Goal: Task Accomplishment & Management: Complete application form

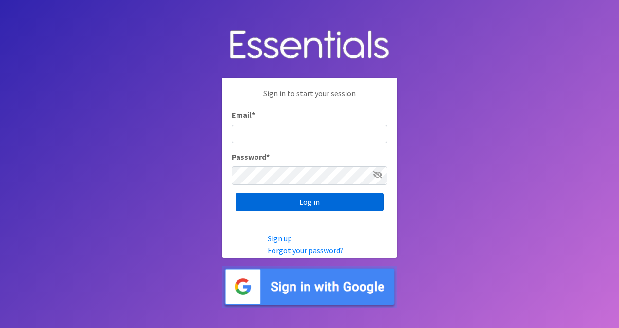
type input "alannan@coveredsofl.org"
click at [283, 206] on input "Log in" at bounding box center [310, 202] width 148 height 19
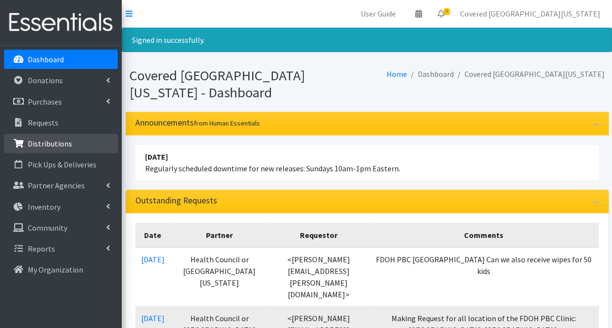
click at [59, 143] on p "Distributions" at bounding box center [50, 144] width 44 height 10
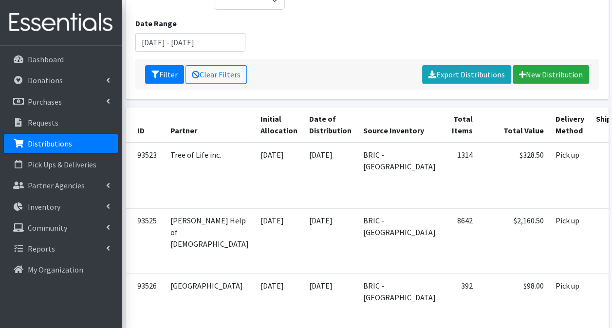
scroll to position [147, 0]
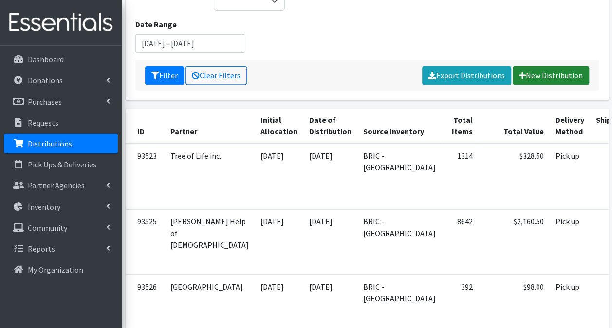
click at [545, 66] on link "New Distribution" at bounding box center [551, 75] width 76 height 19
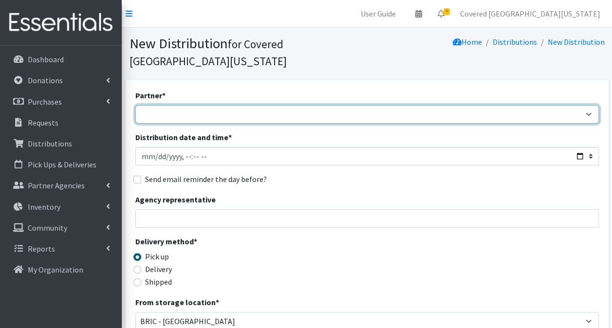
click at [190, 105] on select "Achievement Centers for Children & Families Adopt A Family of The Palm Beaches …" at bounding box center [367, 114] width 464 height 19
select select "663"
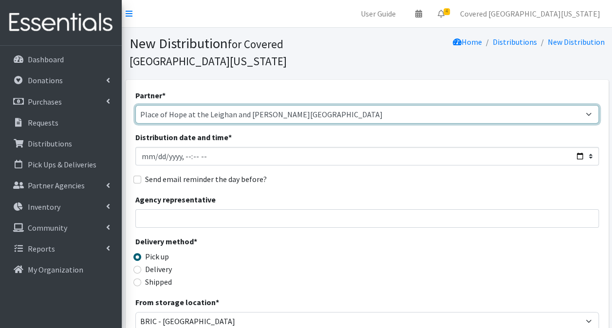
click at [208, 105] on select "Achievement Centers for Children & Families Adopt A Family of The Palm Beaches …" at bounding box center [367, 114] width 464 height 19
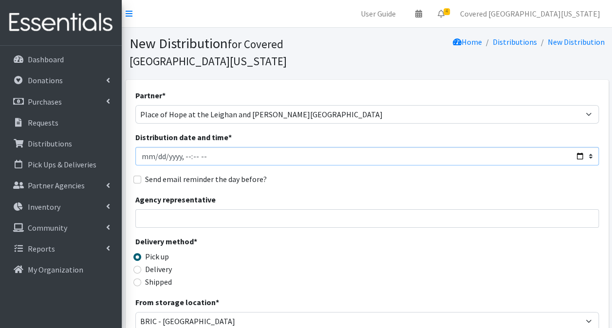
click at [204, 147] on input "Distribution date and time *" at bounding box center [367, 156] width 464 height 19
click at [161, 147] on input "Distribution date and time *" at bounding box center [367, 156] width 464 height 19
click at [583, 147] on input "Distribution date and time *" at bounding box center [367, 156] width 464 height 19
type input "2025-09-20T23:59"
click at [389, 170] on div "Partner * Achievement Centers for Children & Families Adopt A Family of The Pal…" at bounding box center [367, 312] width 464 height 444
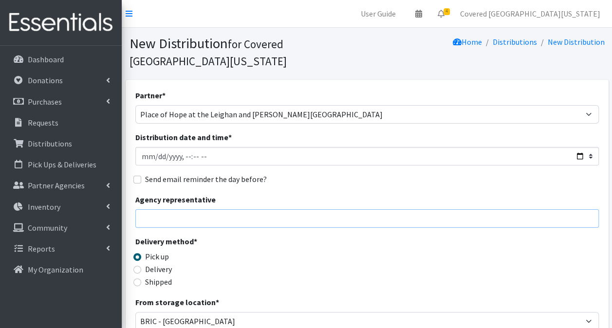
click at [229, 209] on input "Agency representative" at bounding box center [367, 218] width 464 height 19
type input "h"
click at [354, 212] on div "Partner * Achievement Centers for Children & Families Adopt A Family of The Pal…" at bounding box center [367, 312] width 464 height 444
click at [246, 209] on input "Joy" at bounding box center [367, 218] width 464 height 19
type input "[PERSON_NAME] - [EMAIL_ADDRESS][DOMAIN_NAME] - [PHONE_NUMBER]"
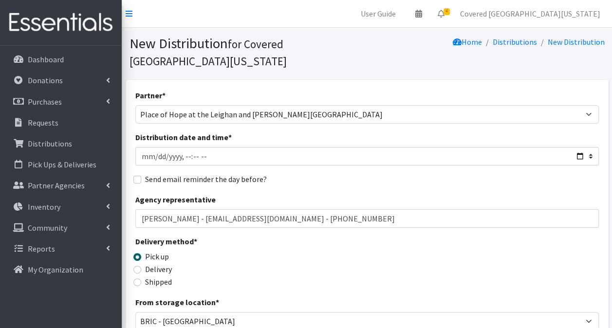
type input "200"
drag, startPoint x: 366, startPoint y: 206, endPoint x: -2, endPoint y: 260, distance: 372.0
click at [0, 260] on html "User Guide 0 Pick-ups remaining this week View Calendar 4 2 Requests 2 Partner …" at bounding box center [306, 316] width 612 height 633
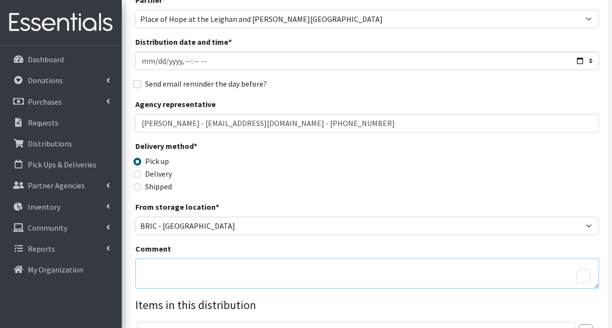
click at [190, 259] on textarea "Comment" at bounding box center [367, 274] width 464 height 30
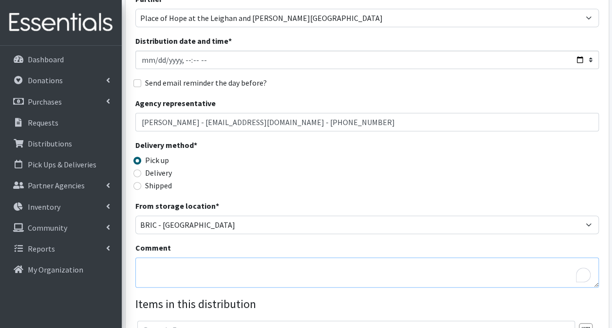
scroll to position [96, 0]
paste textarea "[PERSON_NAME] - [EMAIL_ADDRESS][DOMAIN_NAME] - [PHONE_NUMBER]"
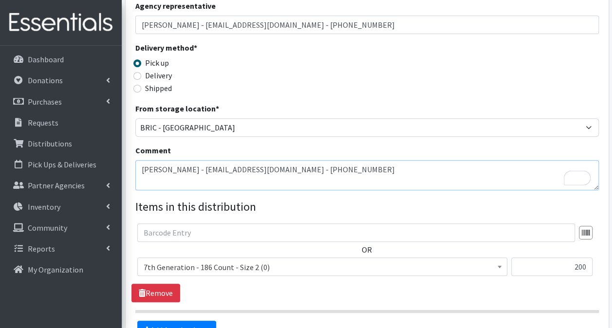
scroll to position [194, 0]
type textarea "[PERSON_NAME] - [EMAIL_ADDRESS][DOMAIN_NAME] - [PHONE_NUMBER]"
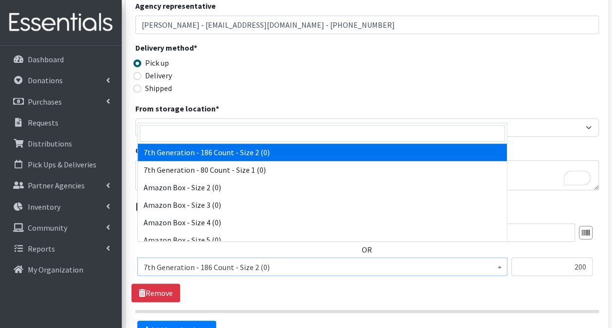
click at [274, 260] on span "7th Generation - 186 Count - Size 2 (0)" at bounding box center [322, 267] width 357 height 14
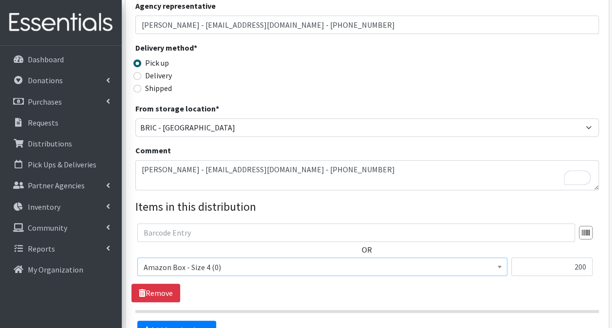
click at [223, 260] on span "Amazon Box - Size 4 (0)" at bounding box center [322, 267] width 357 height 14
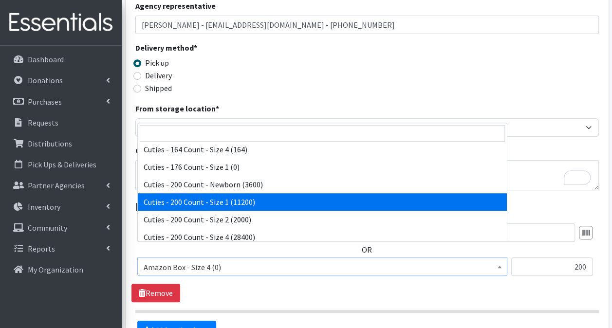
scroll to position [633, 0]
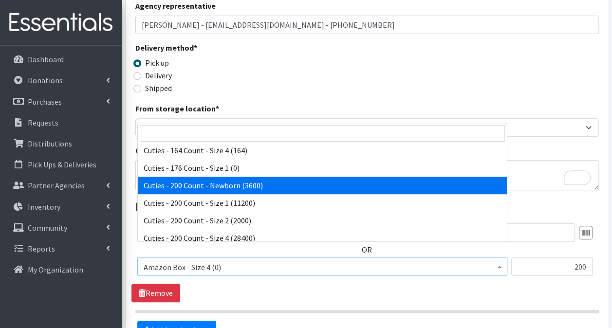
select select "13257"
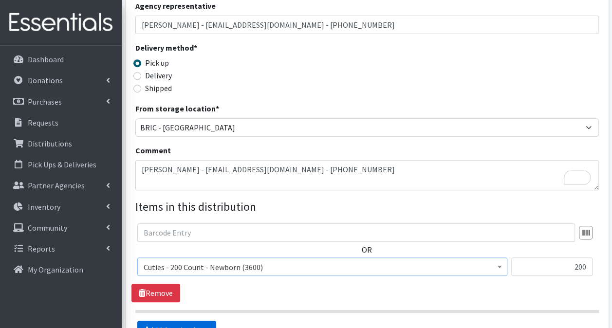
click at [193, 321] on link "Add Another Item" at bounding box center [176, 330] width 79 height 19
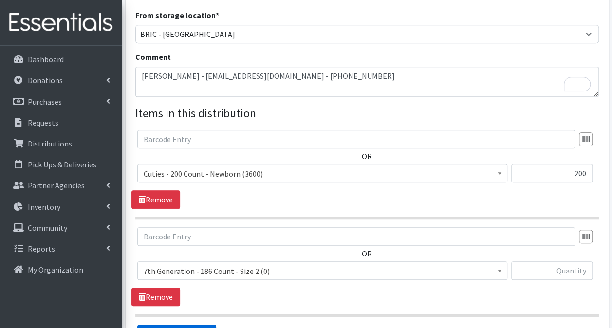
scroll to position [383, 0]
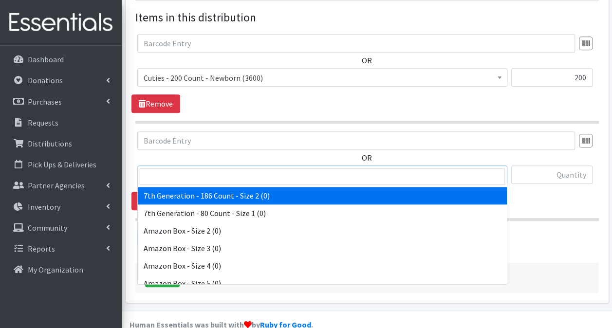
click at [283, 168] on span "7th Generation - 186 Count - Size 2 (0)" at bounding box center [322, 175] width 357 height 14
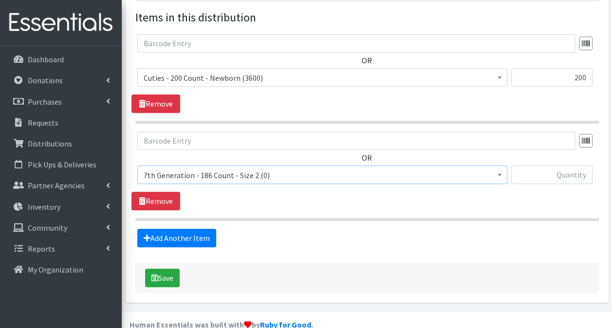
click at [278, 168] on span "7th Generation - 186 Count - Size 2 (0)" at bounding box center [322, 175] width 357 height 14
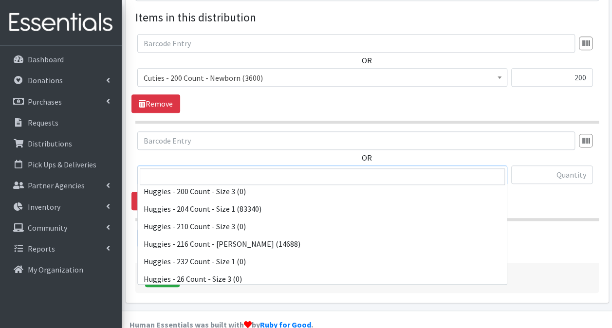
scroll to position [2142, 0]
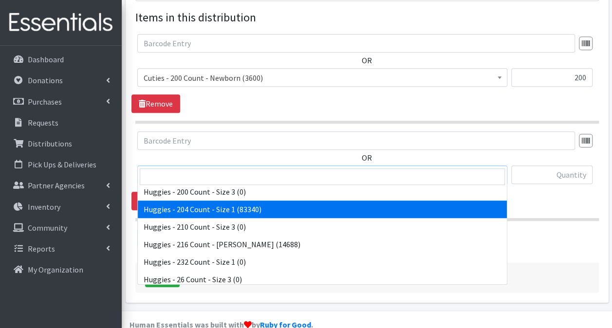
select select "13242"
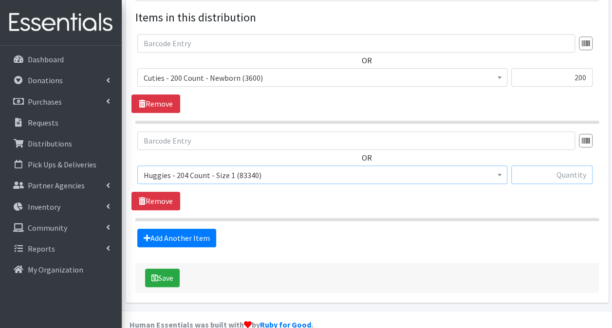
click at [542, 166] on input "text" at bounding box center [551, 175] width 81 height 19
type input "816"
click at [181, 229] on link "Add Another Item" at bounding box center [176, 238] width 79 height 19
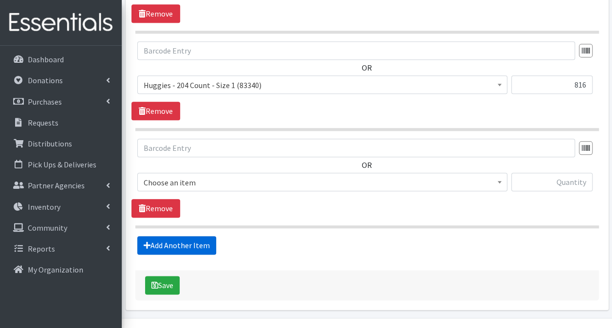
scroll to position [480, 0]
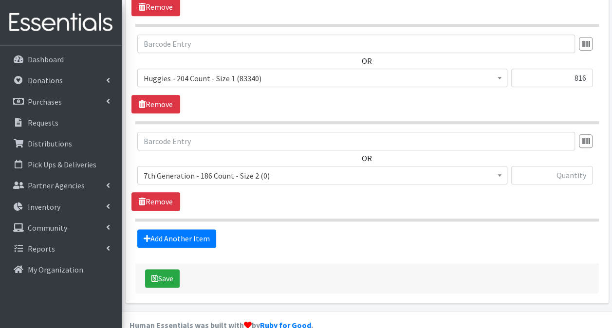
click at [264, 169] on span "7th Generation - 186 Count - Size 2 (0)" at bounding box center [322, 176] width 357 height 14
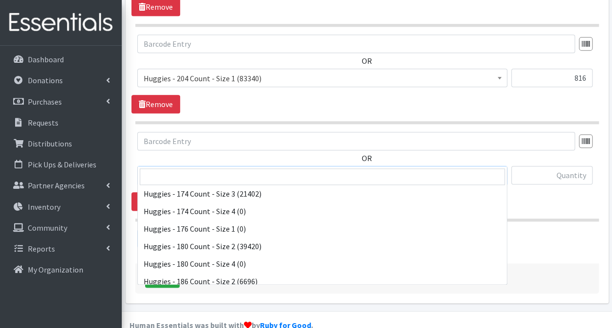
scroll to position [1948, 0]
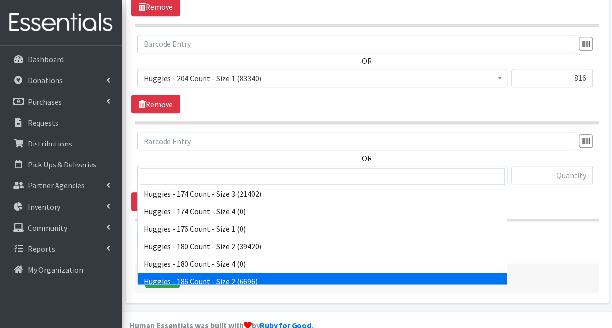
select select "13984"
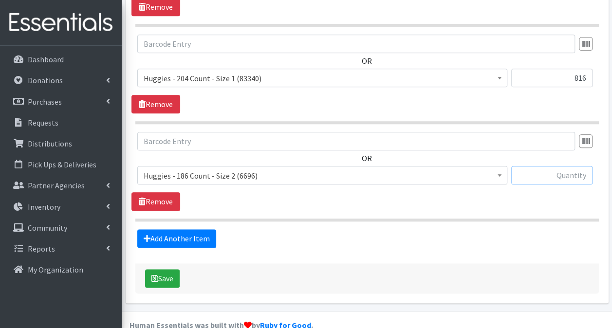
click at [552, 166] on input "text" at bounding box center [551, 175] width 81 height 19
type input "1674"
click at [167, 229] on link "Add Another Item" at bounding box center [176, 238] width 79 height 19
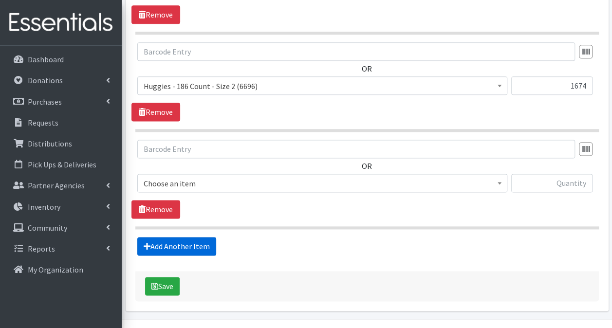
scroll to position [577, 0]
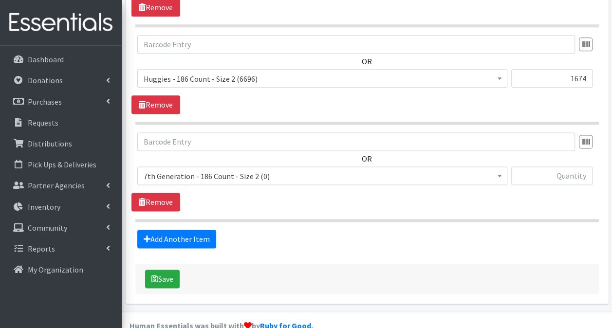
click at [225, 169] on span "7th Generation - 186 Count - Size 2 (0)" at bounding box center [322, 176] width 357 height 14
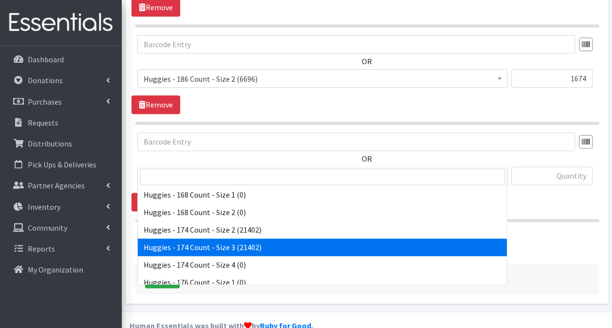
scroll to position [1895, 0]
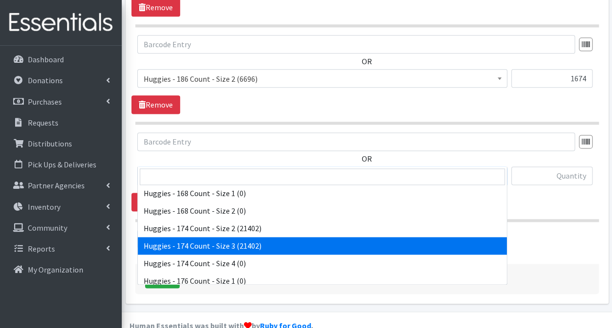
select select "15370"
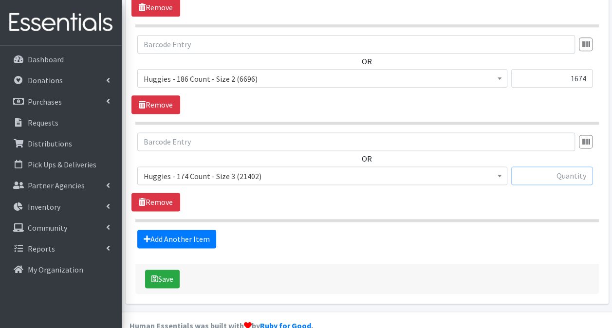
click at [574, 167] on input "text" at bounding box center [551, 176] width 81 height 19
type input "1914"
click at [149, 235] on icon at bounding box center [147, 239] width 7 height 8
click at [180, 230] on link "Add Another Item" at bounding box center [176, 239] width 79 height 19
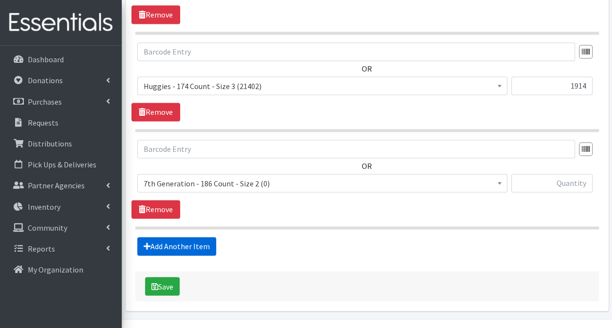
scroll to position [674, 0]
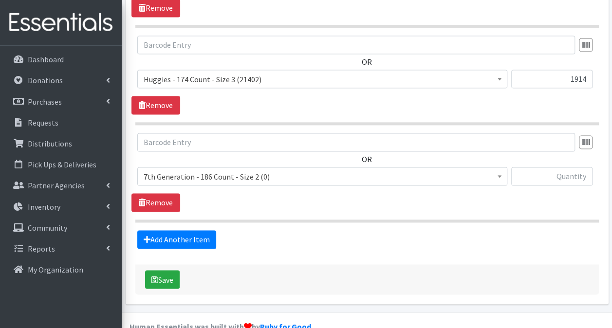
click at [240, 170] on span "7th Generation - 186 Count - Size 2 (0)" at bounding box center [322, 177] width 357 height 14
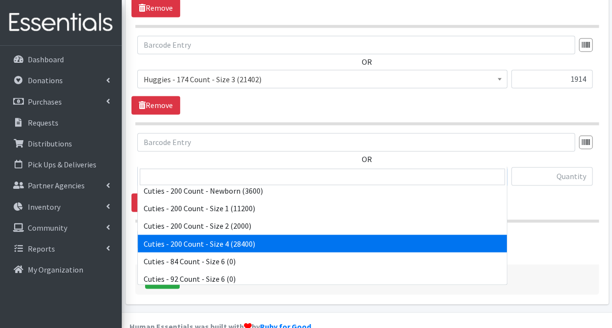
scroll to position [673, 0]
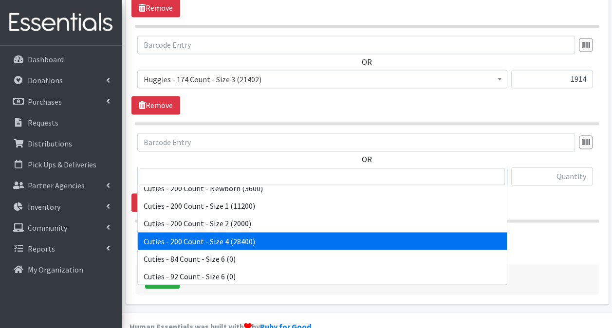
select select "14764"
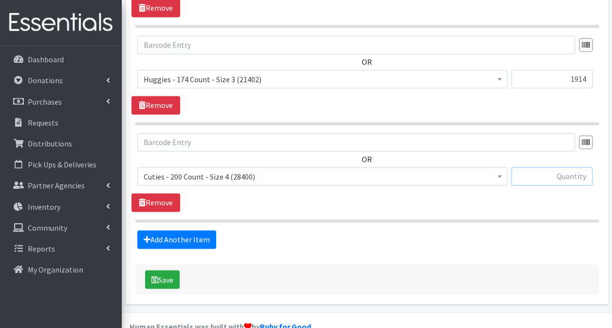
click at [517, 167] on input "text" at bounding box center [551, 176] width 81 height 19
type input "2000"
click at [201, 230] on link "Add Another Item" at bounding box center [176, 239] width 79 height 19
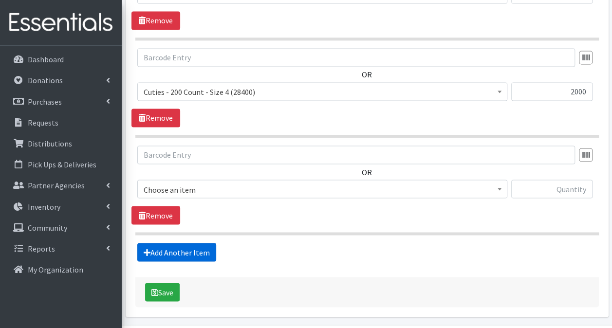
scroll to position [771, 0]
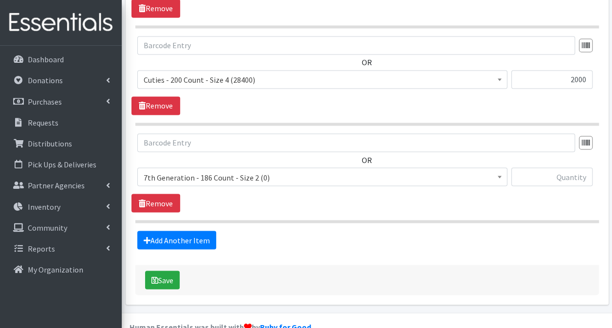
click at [176, 170] on span "7th Generation - 186 Count - Size 2 (0)" at bounding box center [322, 177] width 357 height 14
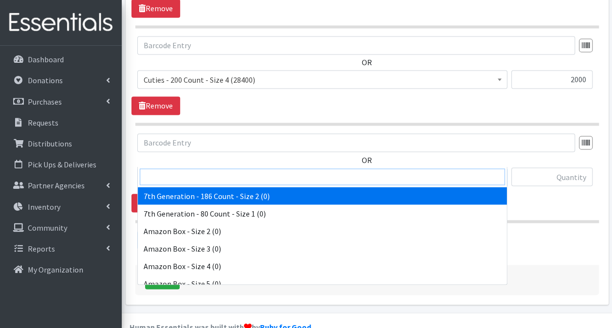
click at [199, 182] on input "search" at bounding box center [322, 176] width 365 height 17
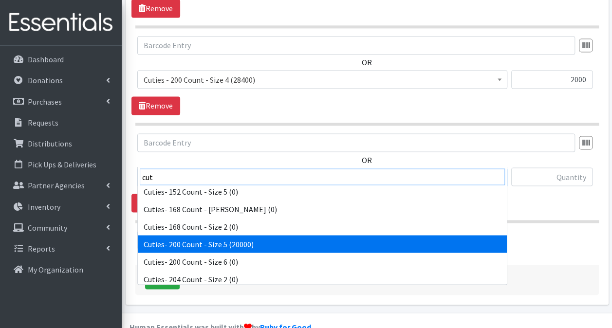
scroll to position [323, 0]
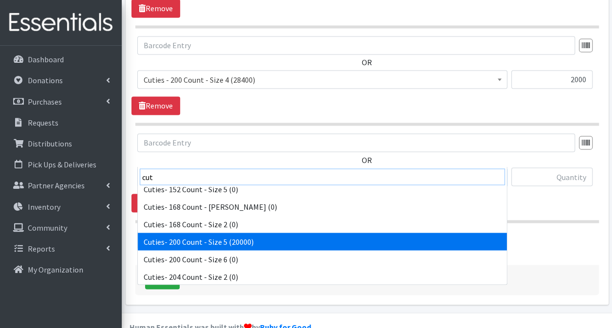
type input "cut"
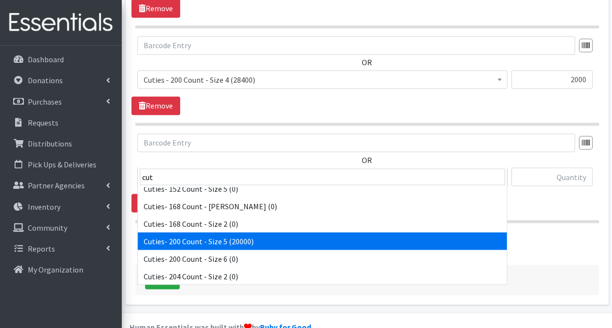
select select "13261"
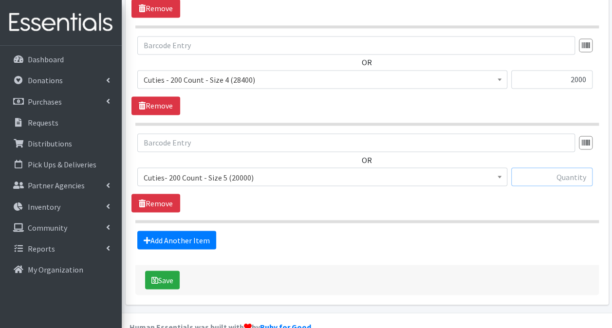
click at [550, 167] on input "text" at bounding box center [551, 176] width 81 height 19
type input "1600"
click at [165, 231] on link "Add Another Item" at bounding box center [176, 240] width 79 height 19
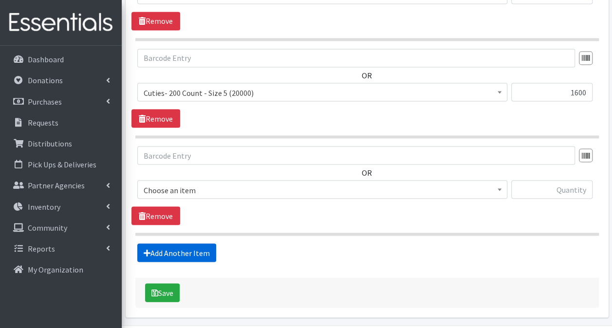
scroll to position [868, 0]
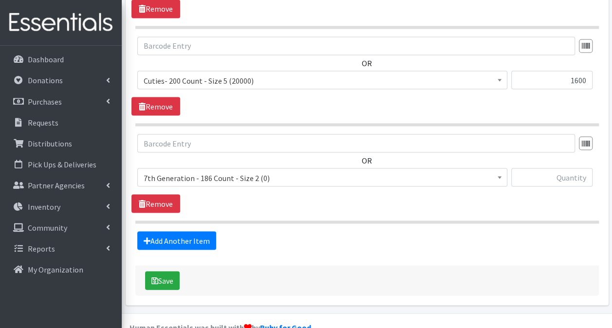
click at [232, 171] on span "7th Generation - 186 Count - Size 2 (0)" at bounding box center [322, 178] width 357 height 14
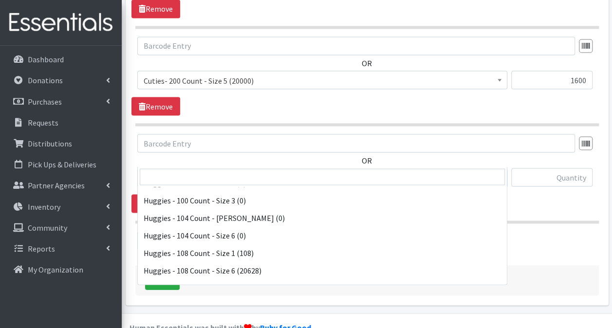
scroll to position [1363, 0]
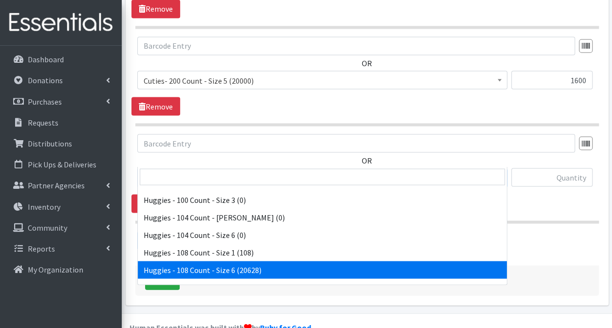
select select "13986"
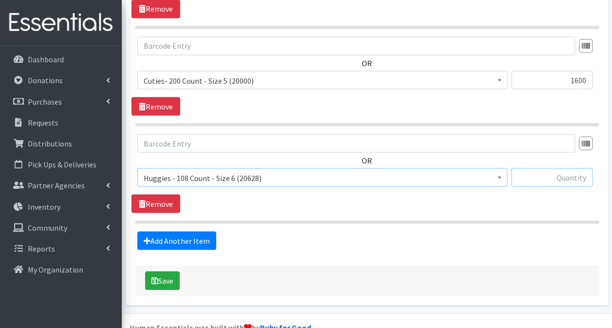
click at [585, 168] on input "text" at bounding box center [551, 177] width 81 height 19
type input "1188"
click at [152, 231] on link "Add Another Item" at bounding box center [176, 240] width 79 height 19
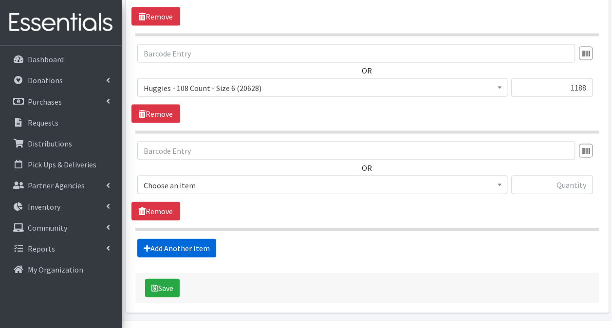
scroll to position [965, 0]
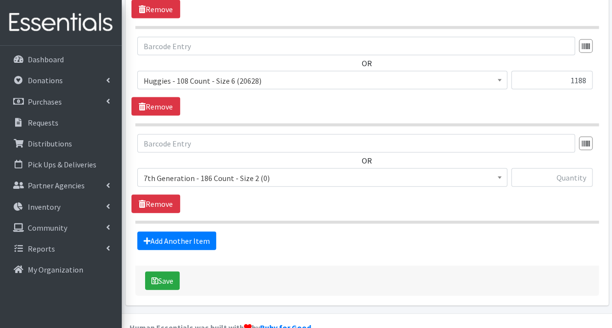
click at [353, 171] on span "7th Generation - 186 Count - Size 2 (0)" at bounding box center [322, 178] width 357 height 14
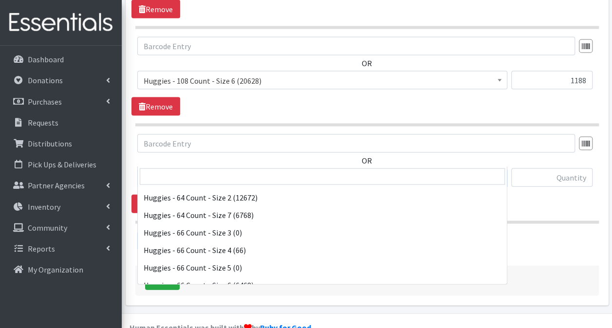
scroll to position [2628, 0]
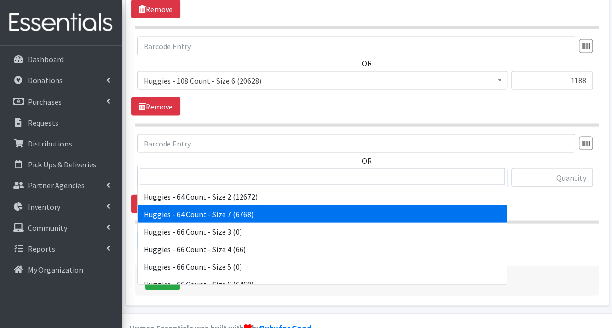
select select "14657"
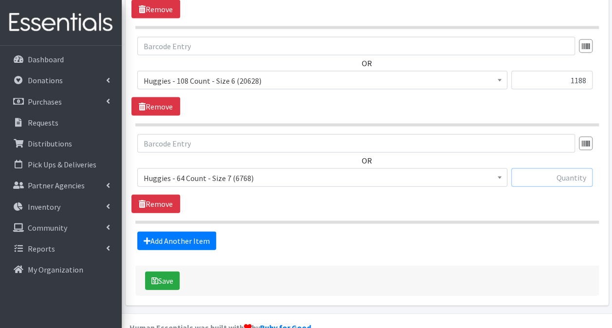
click at [529, 168] on input "text" at bounding box center [551, 177] width 81 height 19
type input "320"
click at [193, 232] on link "Add Another Item" at bounding box center [176, 241] width 79 height 19
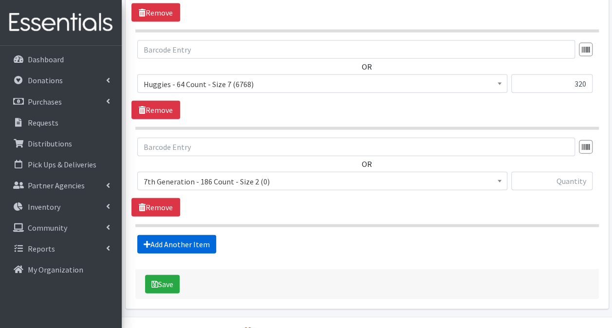
scroll to position [1061, 0]
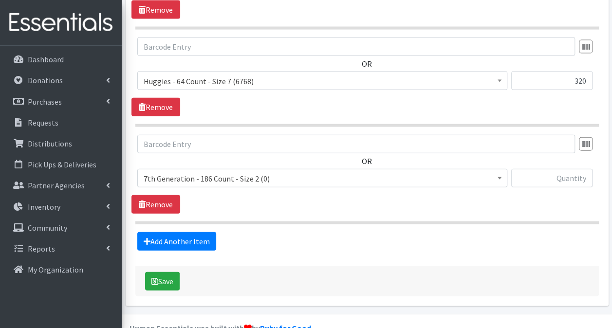
click at [215, 172] on span "7th Generation - 186 Count - Size 2 (0)" at bounding box center [322, 179] width 357 height 14
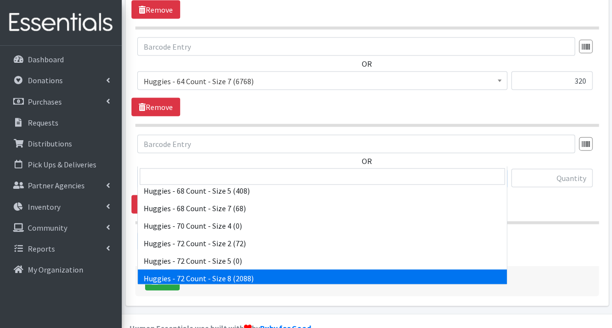
scroll to position [2775, 0]
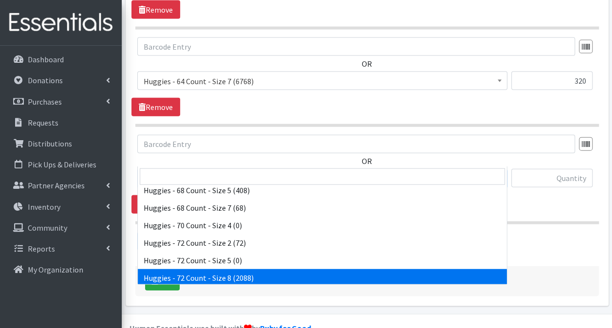
select select "15372"
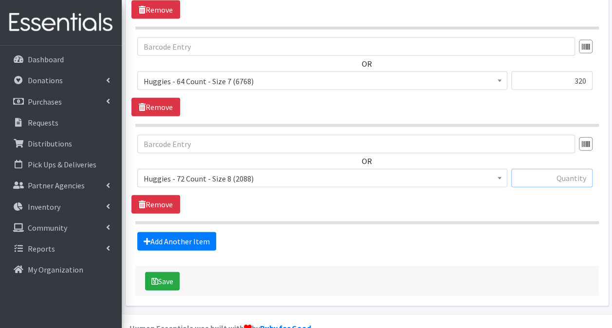
click at [536, 169] on input "text" at bounding box center [551, 178] width 81 height 19
type input "288"
click at [176, 272] on button "Save" at bounding box center [162, 281] width 35 height 19
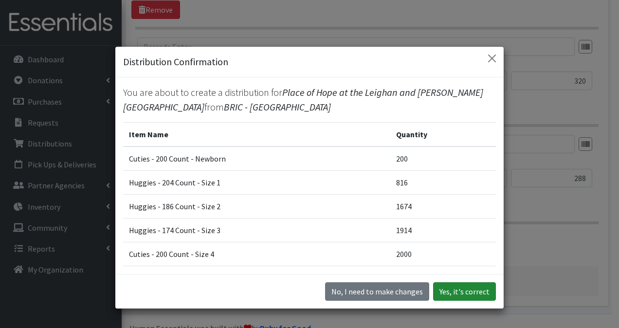
click at [460, 297] on button "Yes, it's correct" at bounding box center [464, 291] width 63 height 19
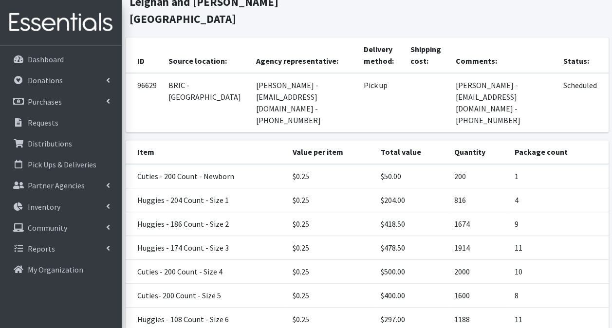
scroll to position [227, 0]
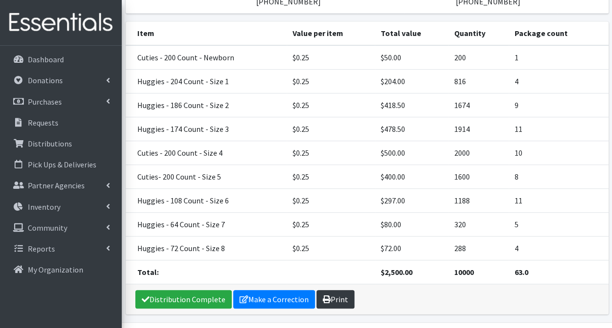
click at [348, 290] on link "Print" at bounding box center [335, 299] width 38 height 19
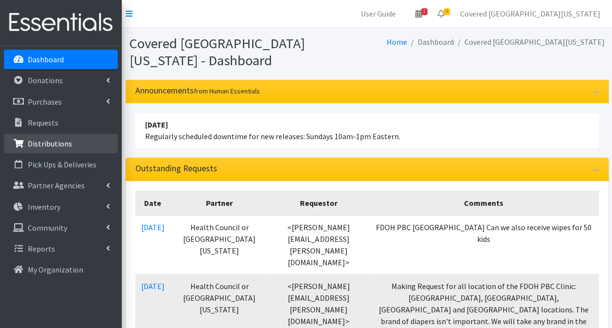
click at [77, 144] on link "Distributions" at bounding box center [61, 143] width 114 height 19
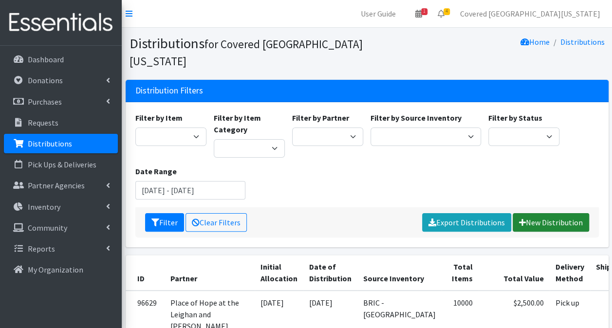
click at [565, 213] on link "New Distribution" at bounding box center [551, 222] width 76 height 19
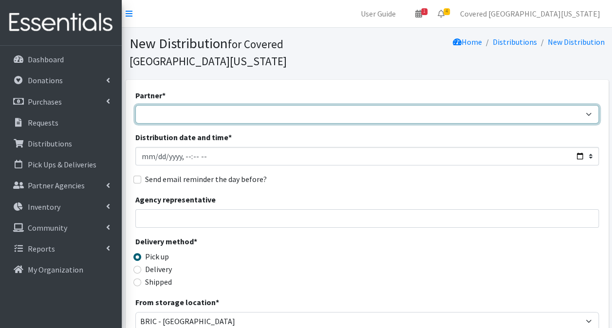
click at [176, 105] on select "Achievement Centers for Children & Families Adopt A Family of The Palm Beaches …" at bounding box center [367, 114] width 464 height 19
select select "651"
click at [135, 105] on select "Achievement Centers for Children & Families Adopt A Family of The Palm Beaches …" at bounding box center [367, 114] width 464 height 19
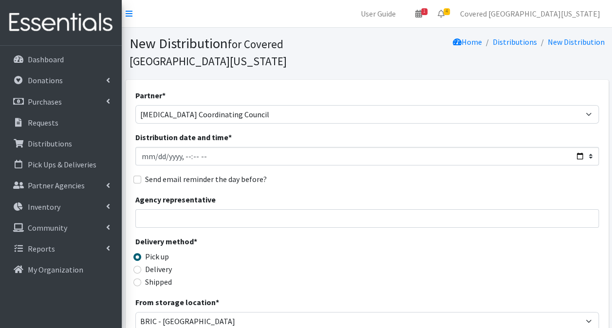
drag, startPoint x: 169, startPoint y: 217, endPoint x: 173, endPoint y: 212, distance: 6.9
click at [169, 217] on div "Partner * Achievement Centers for Children & Families Adopt A Family of The Pal…" at bounding box center [367, 312] width 464 height 444
click at [174, 209] on input "Agency representative" at bounding box center [367, 218] width 464 height 19
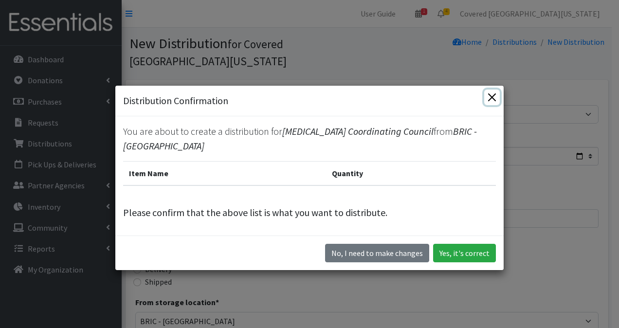
click at [488, 95] on button "Close" at bounding box center [492, 98] width 16 height 16
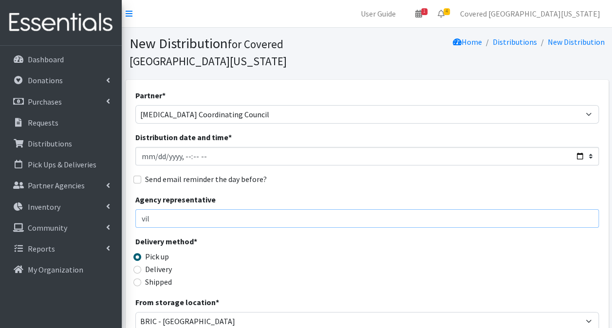
click at [229, 209] on input "vil" at bounding box center [367, 218] width 464 height 19
type input "[PERSON_NAME][MEDICAL_DATA] - [PHONE_NUMBER] - [EMAIL_ADDRESS][DOMAIN_NAME]"
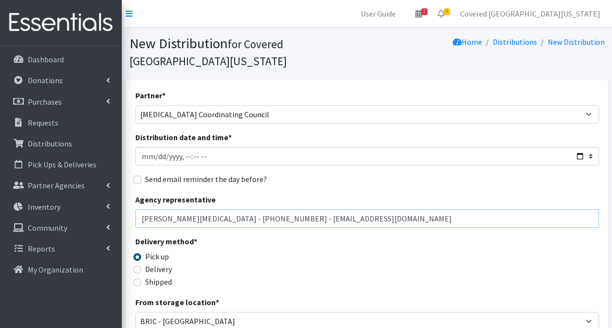
drag, startPoint x: 366, startPoint y: 204, endPoint x: -2, endPoint y: 255, distance: 371.5
click at [0, 255] on html "User Guide 1 1 Pick-ups remaining this week View Calendar 4 2 Requests 2 Partne…" at bounding box center [306, 316] width 612 height 633
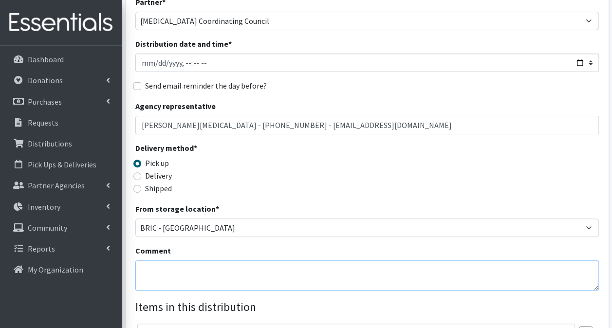
click at [218, 260] on textarea "Comment" at bounding box center [367, 275] width 464 height 30
paste textarea "[PERSON_NAME][MEDICAL_DATA] - [PHONE_NUMBER] - [EMAIL_ADDRESS][DOMAIN_NAME]"
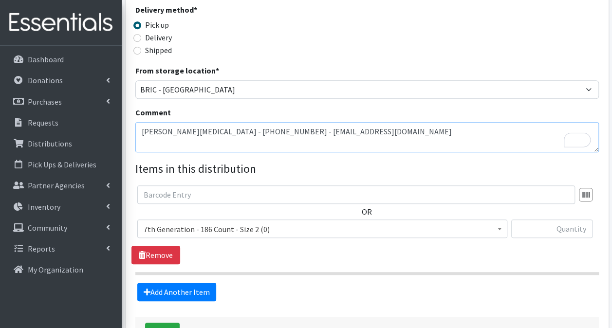
scroll to position [232, 0]
type textarea "[PERSON_NAME][MEDICAL_DATA] - [PHONE_NUMBER] - [EMAIL_ADDRESS][DOMAIN_NAME]"
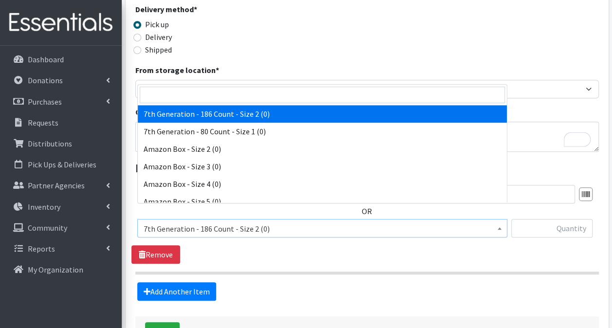
click at [201, 222] on span "7th Generation - 186 Count - Size 2 (0)" at bounding box center [322, 229] width 357 height 14
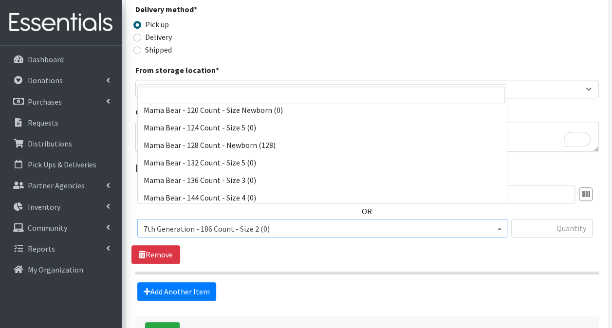
scroll to position [4719, 0]
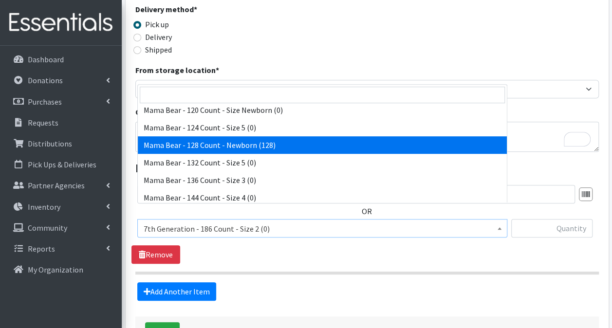
select select "4082"
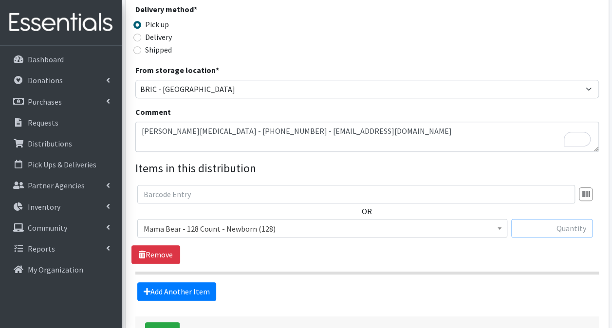
click at [538, 219] on input "text" at bounding box center [551, 228] width 81 height 19
type input "128"
click at [177, 282] on link "Add Another Item" at bounding box center [176, 291] width 79 height 19
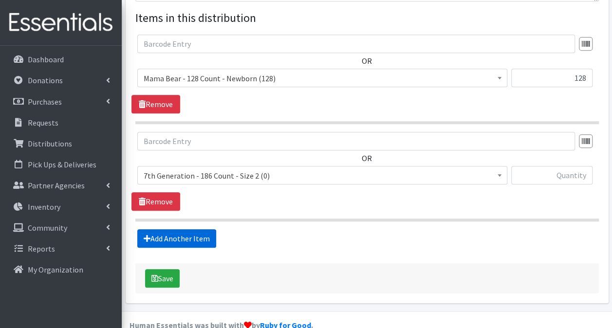
scroll to position [383, 0]
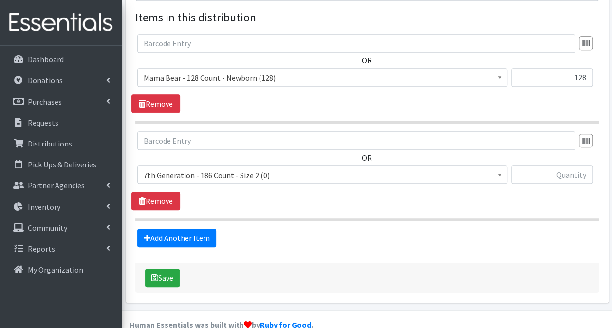
click at [318, 168] on span "7th Generation - 186 Count - Size 2 (0)" at bounding box center [322, 175] width 357 height 14
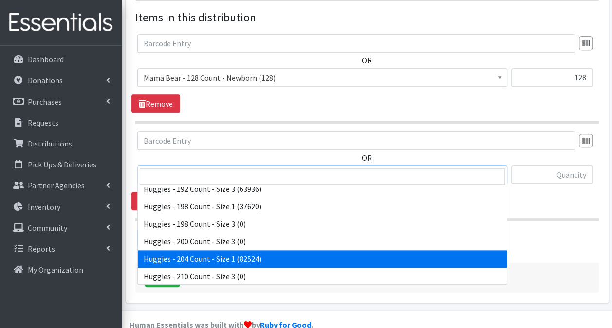
scroll to position [2093, 0]
select select "13242"
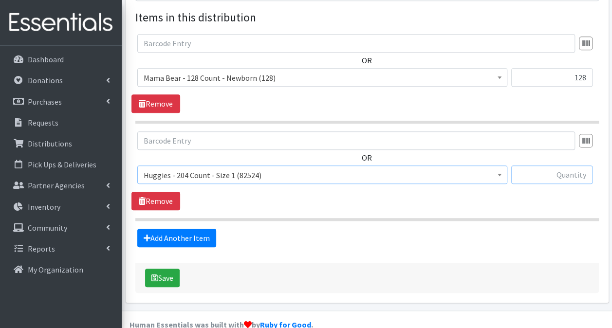
click at [541, 166] on input "text" at bounding box center [551, 175] width 81 height 19
type input "204"
click at [190, 229] on link "Add Another Item" at bounding box center [176, 238] width 79 height 19
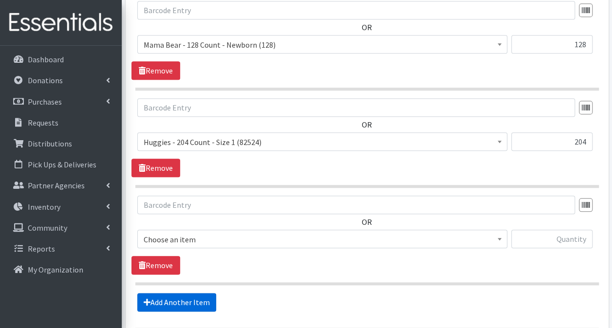
scroll to position [480, 0]
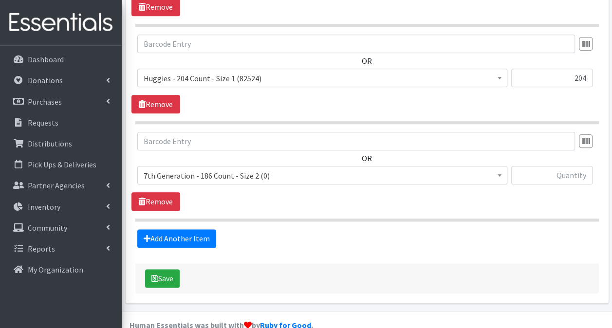
click at [207, 167] on span at bounding box center [322, 179] width 370 height 26
click at [213, 166] on span "7th Generation - 186 Count - Size 2 (0)" at bounding box center [322, 175] width 370 height 19
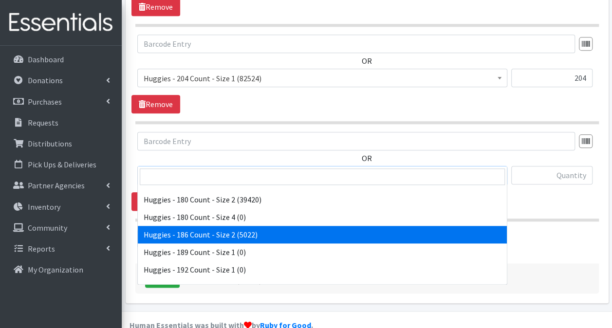
scroll to position [1995, 0]
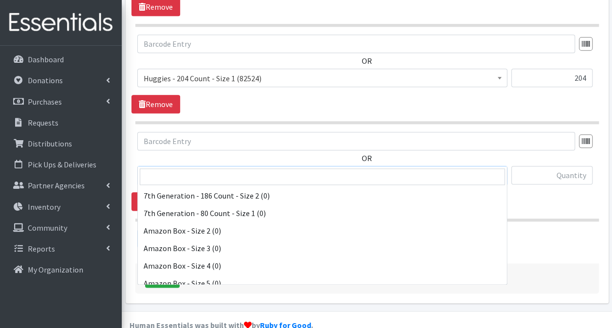
click at [227, 169] on span "Huggies - 186 Count - Size 2 (5022)" at bounding box center [322, 176] width 357 height 14
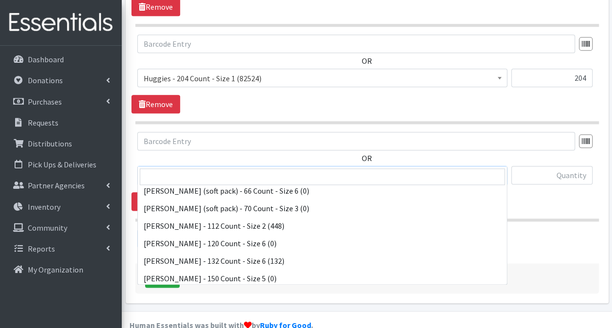
scroll to position [3476, 0]
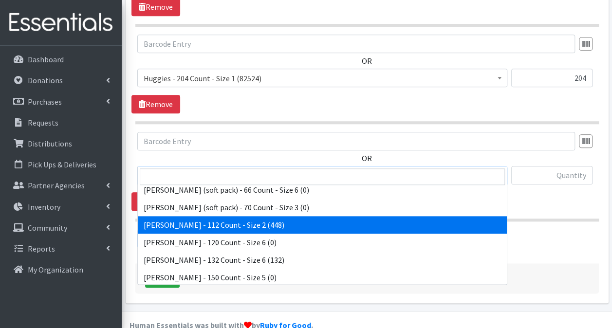
select select "15192"
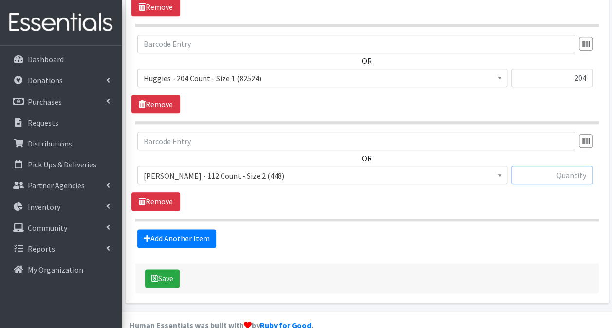
click at [543, 166] on input "text" at bounding box center [551, 175] width 81 height 19
type input "1"
type input "224"
click at [206, 229] on link "Add Another Item" at bounding box center [176, 238] width 79 height 19
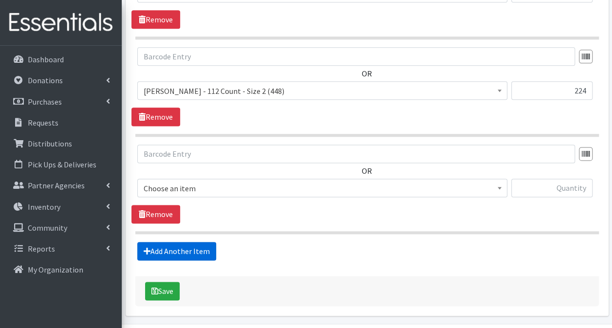
scroll to position [577, 0]
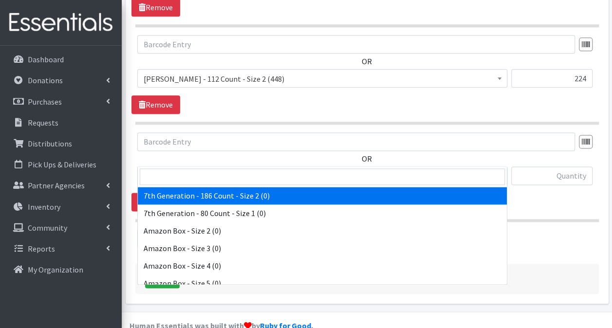
click at [201, 169] on span "7th Generation - 186 Count - Size 2 (0)" at bounding box center [322, 176] width 357 height 14
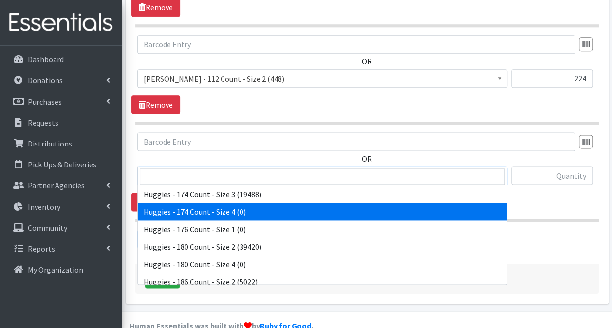
scroll to position [1948, 0]
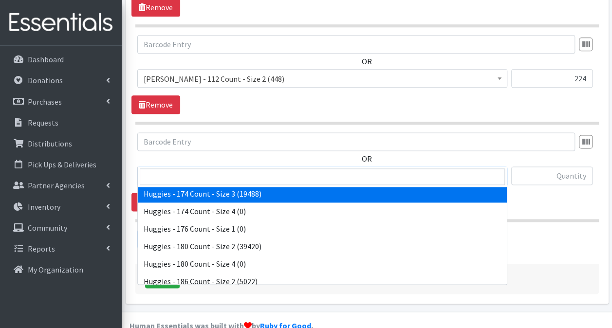
select select "15370"
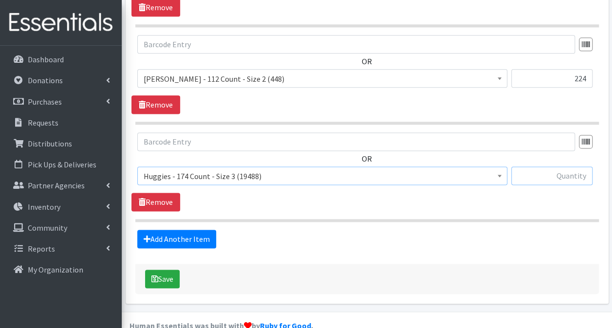
click at [555, 167] on input "text" at bounding box center [551, 176] width 81 height 19
type input "522"
click at [185, 230] on link "Add Another Item" at bounding box center [176, 239] width 79 height 19
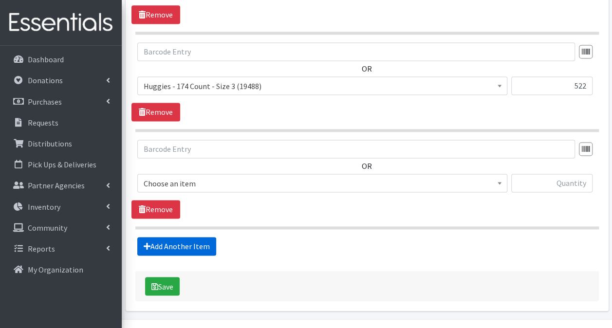
scroll to position [674, 0]
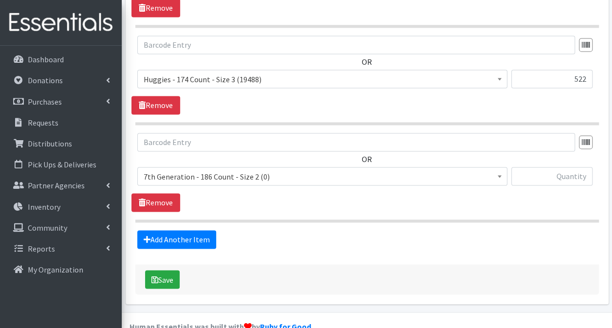
click at [247, 170] on span "7th Generation - 186 Count - Size 2 (0)" at bounding box center [322, 177] width 357 height 14
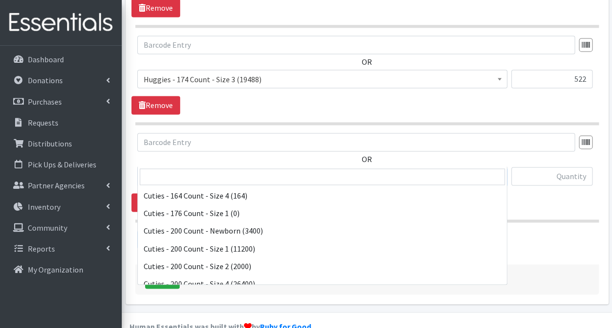
scroll to position [632, 0]
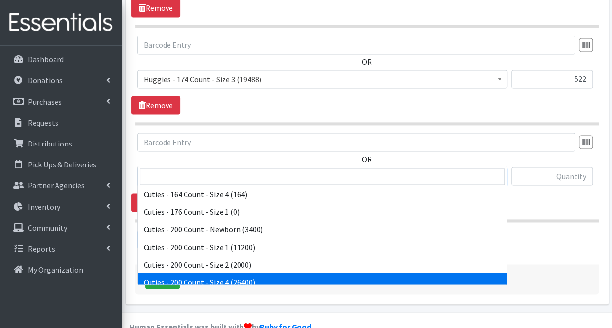
select select "14764"
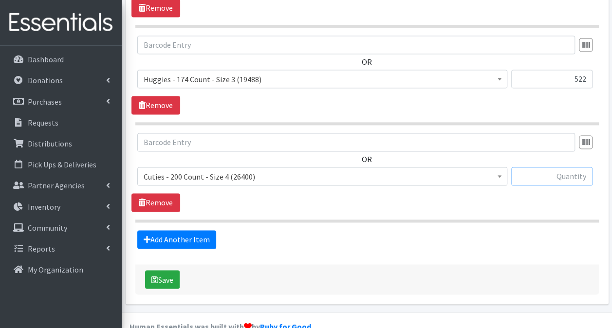
click at [531, 167] on input "text" at bounding box center [551, 176] width 81 height 19
type input "600"
click at [207, 230] on link "Add Another Item" at bounding box center [176, 239] width 79 height 19
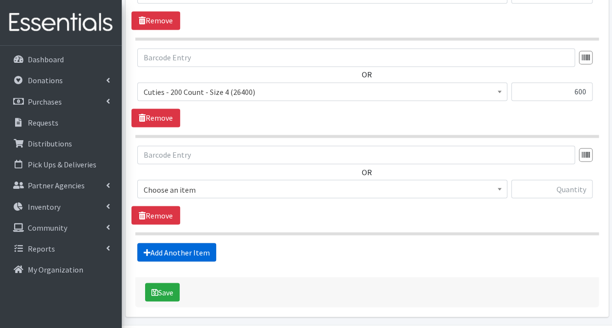
scroll to position [771, 0]
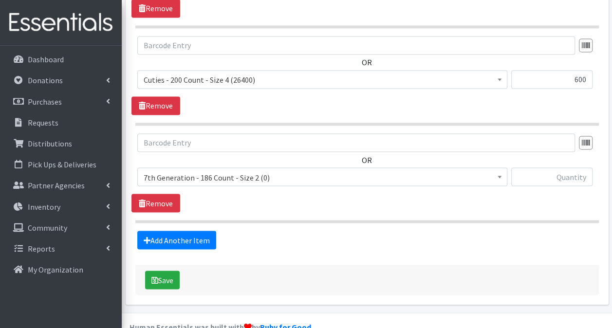
click at [283, 167] on span "7th Generation - 186 Count - Size 2 (0)" at bounding box center [322, 176] width 370 height 19
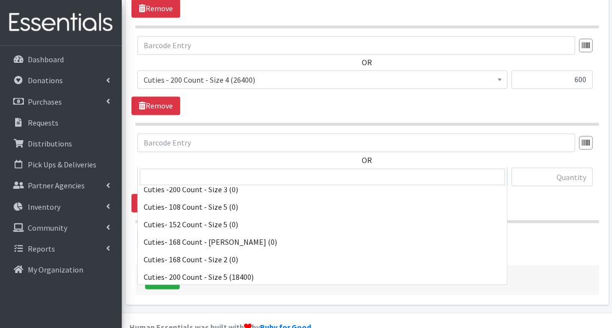
scroll to position [779, 0]
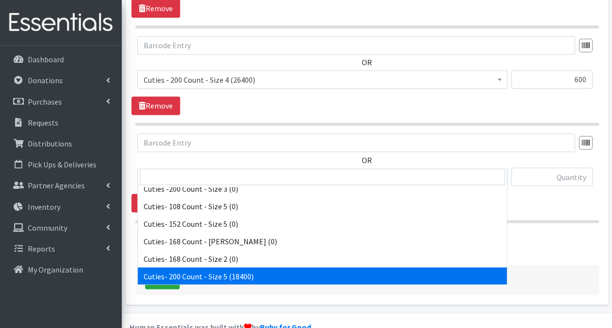
select select "13261"
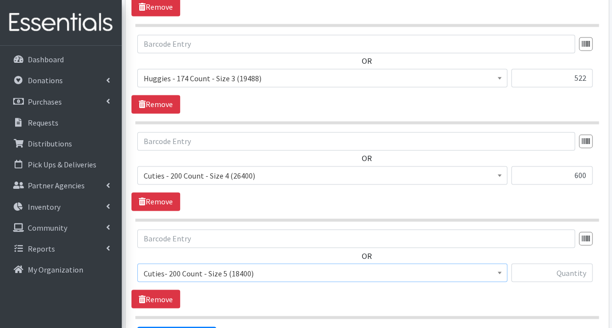
scroll to position [674, 0]
click at [573, 149] on div "OR" at bounding box center [366, 162] width 471 height 60
click at [539, 172] on div "600" at bounding box center [551, 180] width 81 height 26
drag, startPoint x: 552, startPoint y: 159, endPoint x: 619, endPoint y: 152, distance: 67.0
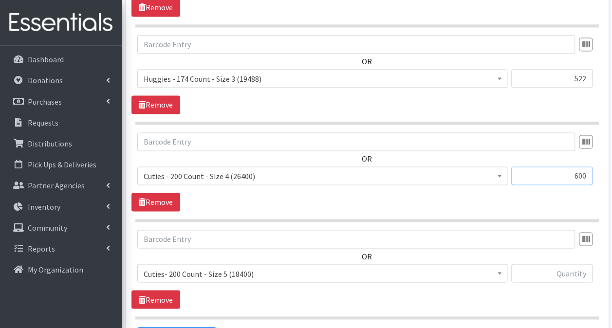
type input "3"
type input "400"
click at [589, 264] on input "text" at bounding box center [551, 273] width 81 height 19
type input "400"
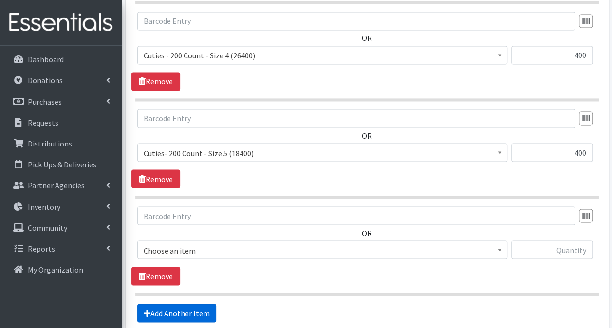
scroll to position [868, 0]
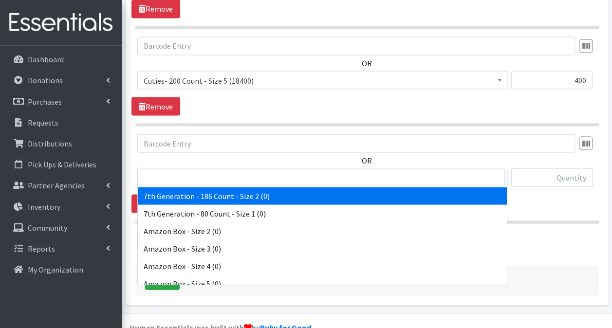
click at [306, 171] on span "7th Generation - 186 Count - Size 2 (0)" at bounding box center [322, 178] width 357 height 14
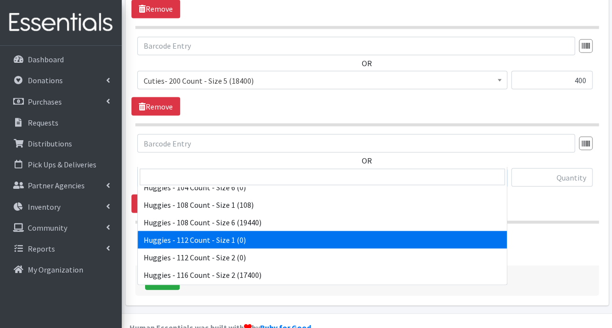
scroll to position [1411, 0]
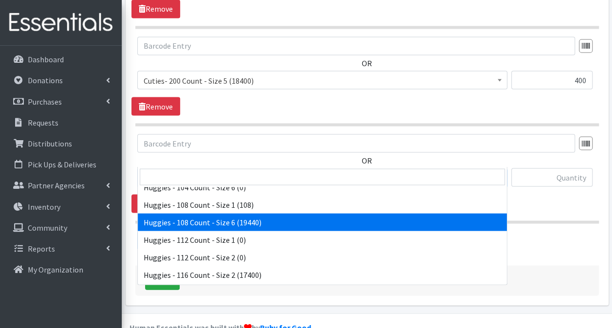
select select "13986"
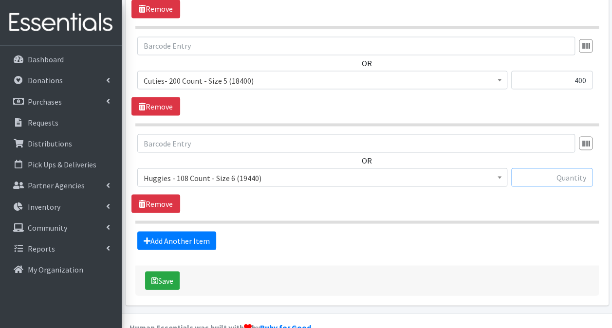
click at [574, 168] on input "text" at bounding box center [551, 177] width 81 height 19
type input "3"
type input "432"
click at [164, 271] on button "Save" at bounding box center [162, 280] width 35 height 19
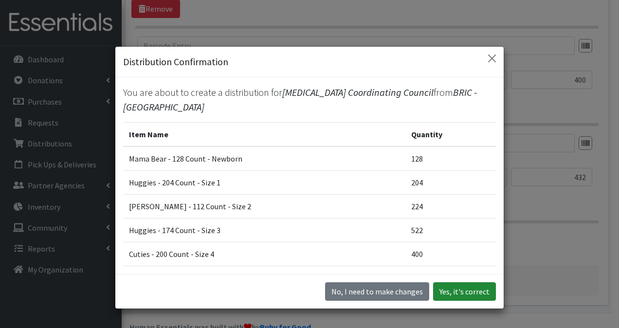
click at [454, 290] on button "Yes, it's correct" at bounding box center [464, 291] width 63 height 19
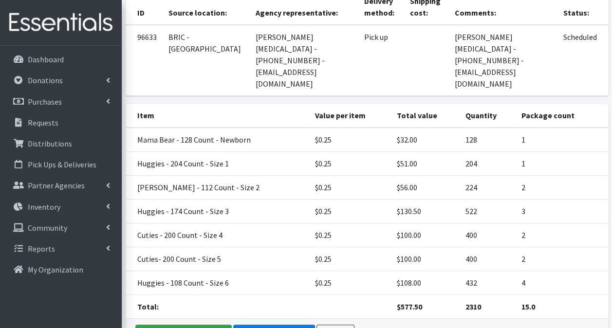
scroll to position [174, 0]
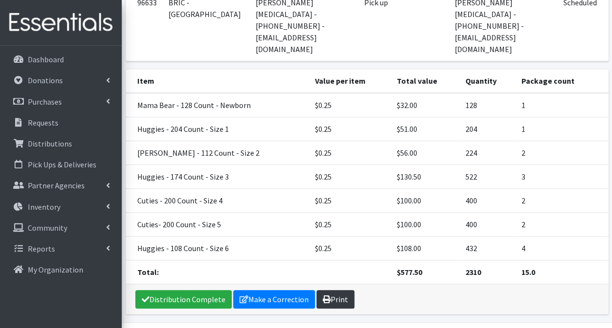
click at [321, 290] on link "Print" at bounding box center [335, 299] width 38 height 19
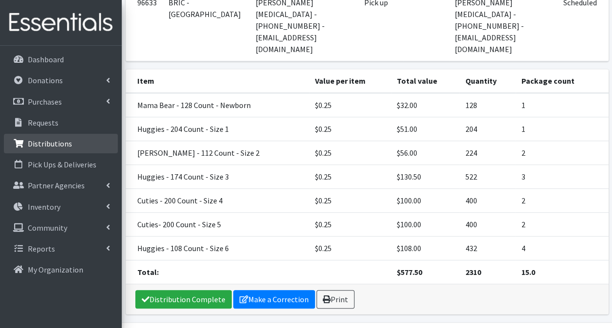
click at [45, 147] on p "Distributions" at bounding box center [50, 144] width 44 height 10
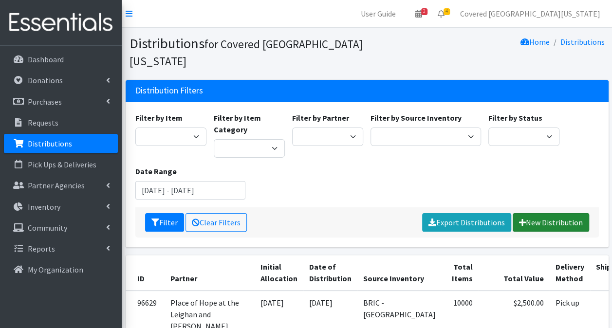
click at [531, 213] on link "New Distribution" at bounding box center [551, 222] width 76 height 19
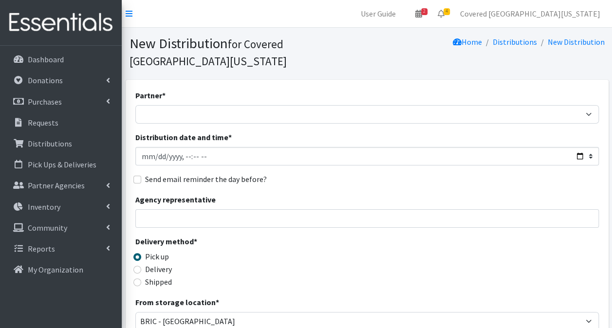
click at [288, 90] on div "Partner * Achievement Centers for Children & Families Adopt A Family of The Pal…" at bounding box center [367, 107] width 464 height 34
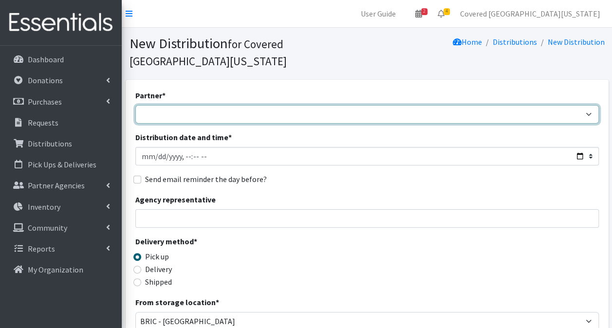
click at [285, 105] on select "Achievement Centers for Children & Families Adopt A Family of The Palm Beaches …" at bounding box center [367, 114] width 464 height 19
select select "676"
click at [135, 105] on select "Achievement Centers for Children & Families Adopt A Family of The Palm Beaches …" at bounding box center [367, 114] width 464 height 19
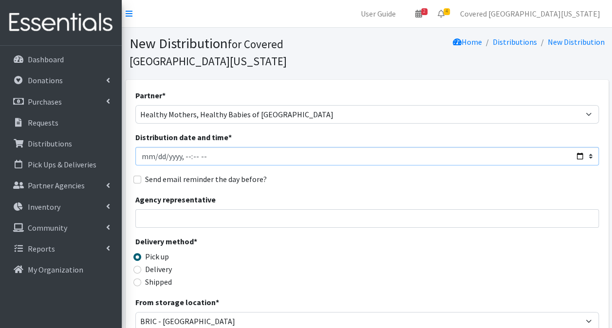
click at [578, 147] on input "Distribution date and time *" at bounding box center [367, 156] width 464 height 19
type input "2025-09-20T23:59"
click at [396, 194] on div "Agency representative" at bounding box center [367, 211] width 464 height 34
click at [231, 209] on input "Agency representative" at bounding box center [367, 218] width 464 height 19
type input "Joann Manchise - jmanchise@hmhbbroward.org - 631-475-6262"
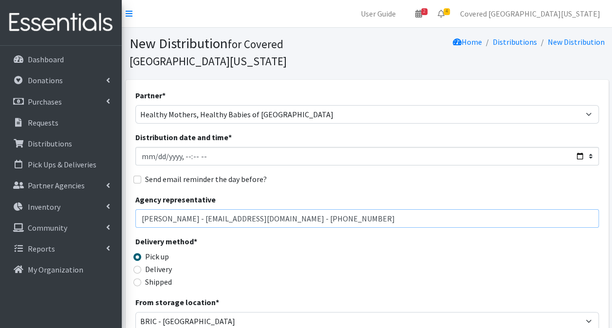
drag, startPoint x: 354, startPoint y: 201, endPoint x: -2, endPoint y: 206, distance: 356.0
click at [0, 206] on html "User Guide 2 2 Pick-ups remaining this week View Calendar 4 2 Requests 2 Partne…" at bounding box center [306, 316] width 612 height 633
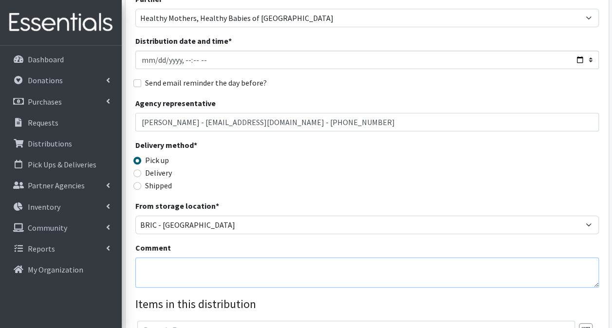
click at [174, 259] on textarea "Comment" at bounding box center [367, 273] width 464 height 30
paste textarea "Joann Manchise - jmanchise@hmhbbroward.org - 631-475-6262"
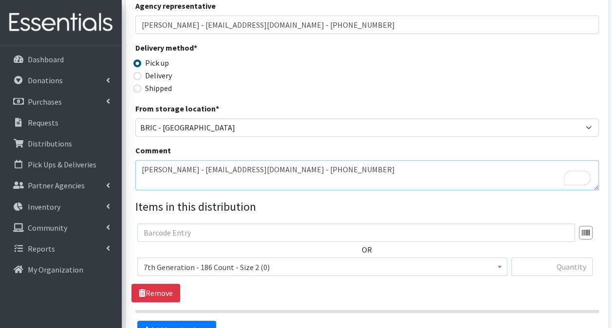
scroll to position [194, 0]
type textarea "Joann Manchise - jmanchise@hmhbbroward.org - 631-475-6262"
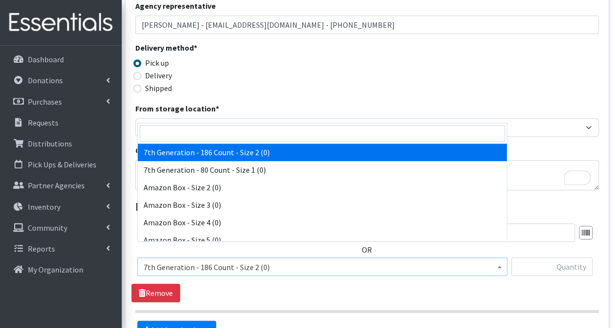
click at [278, 260] on span "7th Generation - 186 Count - Size 2 (0)" at bounding box center [322, 267] width 357 height 14
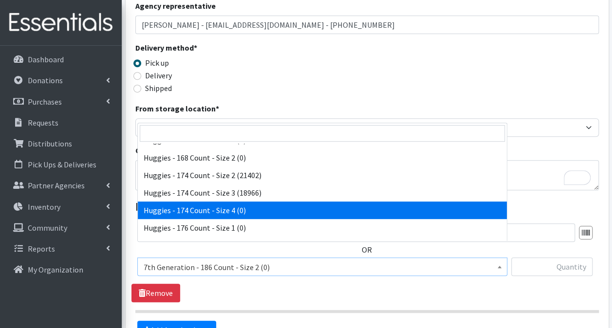
scroll to position [1905, 0]
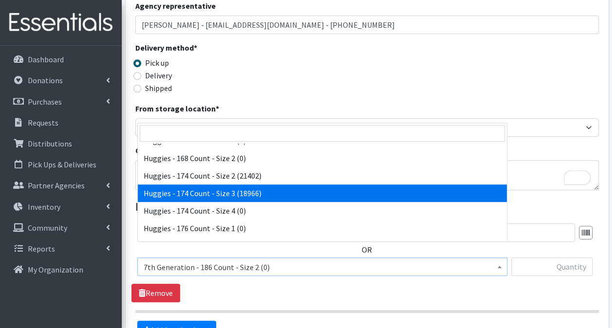
select select "15370"
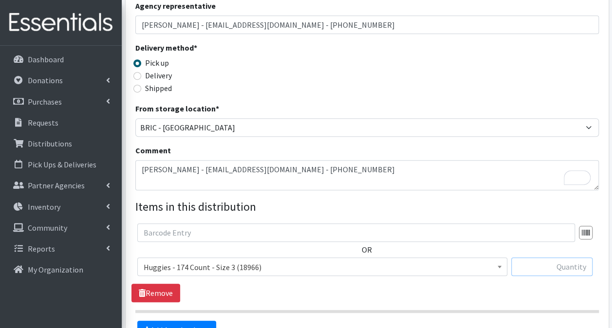
click at [550, 258] on input "text" at bounding box center [551, 267] width 81 height 19
type input "1044"
click at [192, 321] on link "Add Another Item" at bounding box center [176, 330] width 79 height 19
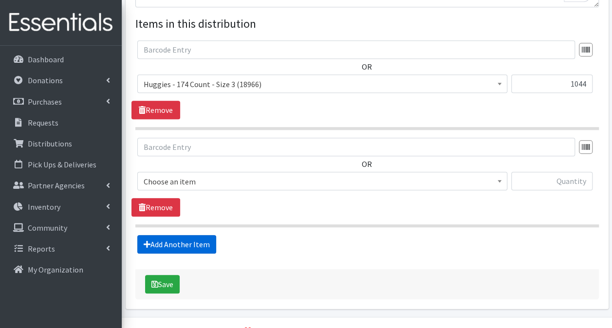
scroll to position [383, 0]
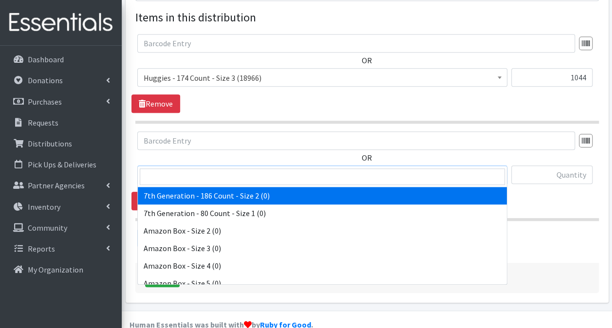
click at [294, 168] on span "7th Generation - 186 Count - Size 2 (0)" at bounding box center [322, 175] width 357 height 14
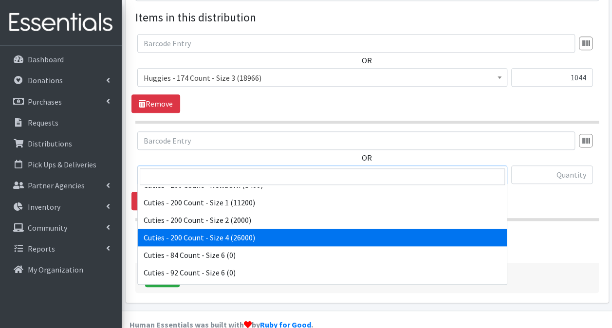
scroll to position [678, 0]
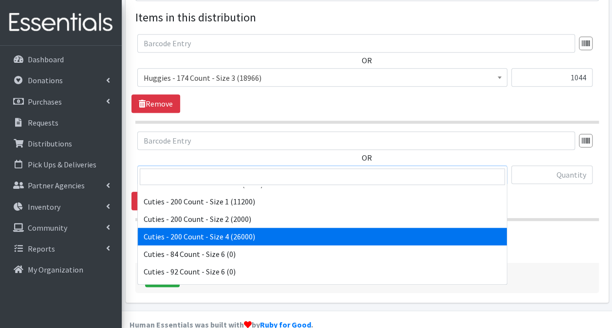
select select "14764"
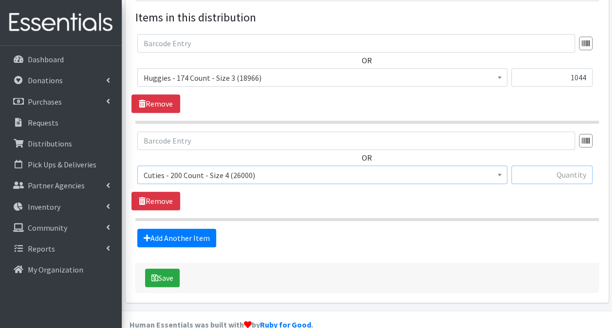
click at [571, 166] on input "text" at bounding box center [551, 175] width 81 height 19
type input "1600"
click at [151, 229] on link "Add Another Item" at bounding box center [176, 238] width 79 height 19
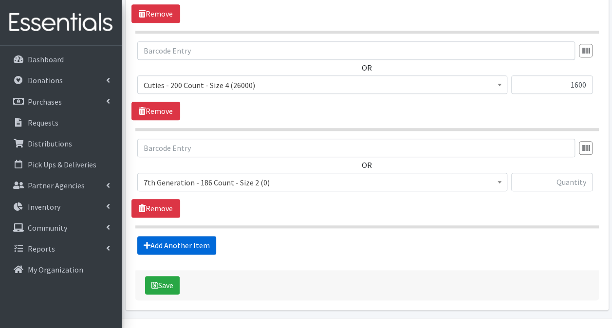
scroll to position [480, 0]
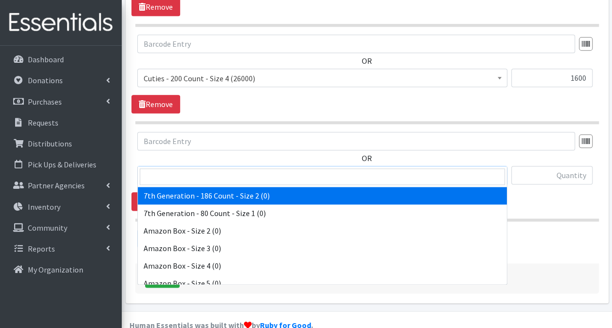
click at [325, 169] on span "7th Generation - 186 Count - Size 2 (0)" at bounding box center [322, 176] width 357 height 14
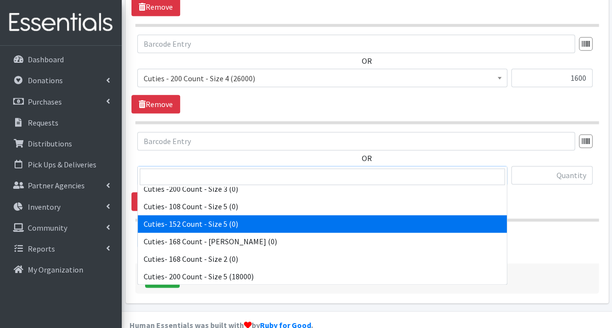
scroll to position [779, 0]
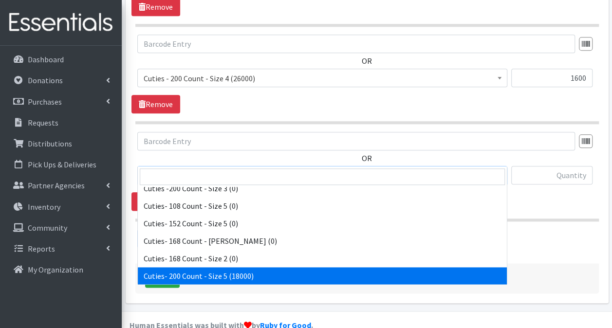
select select "13261"
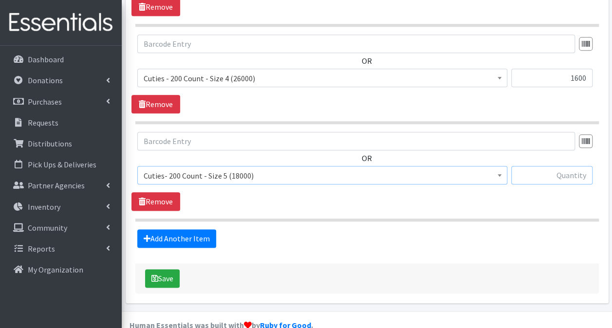
click at [559, 166] on input "text" at bounding box center [551, 175] width 81 height 19
type input "2000"
click at [155, 275] on icon "submit" at bounding box center [154, 279] width 7 height 8
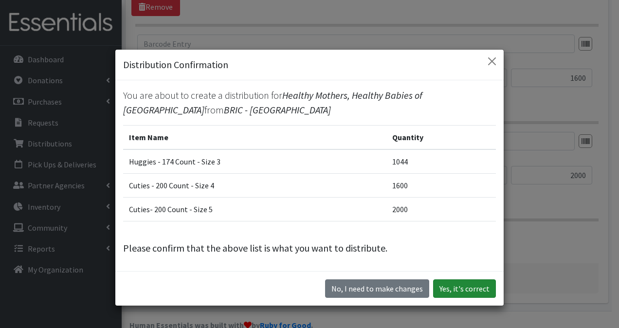
click at [463, 292] on button "Yes, it's correct" at bounding box center [464, 288] width 63 height 19
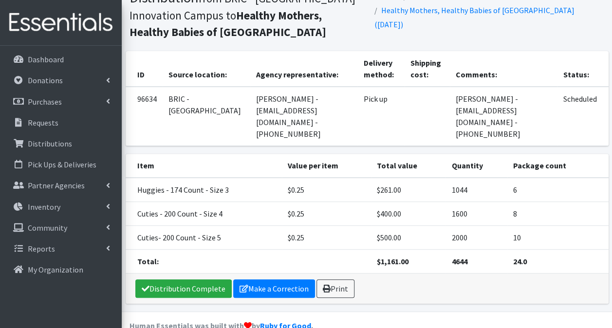
scroll to position [96, 0]
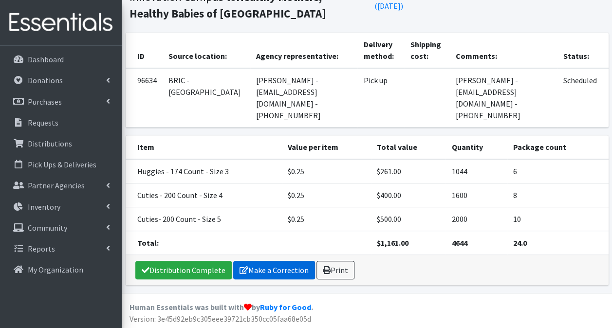
click at [280, 273] on link "Make a Correction" at bounding box center [274, 270] width 82 height 19
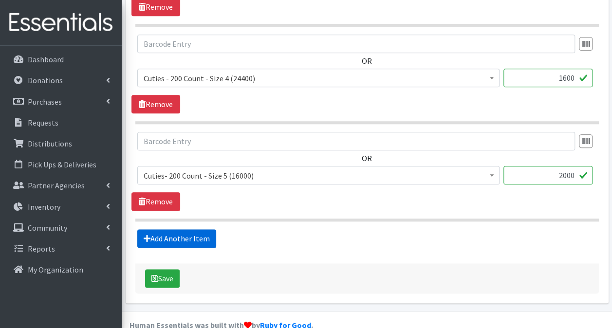
click at [177, 229] on link "Add Another Item" at bounding box center [176, 238] width 79 height 19
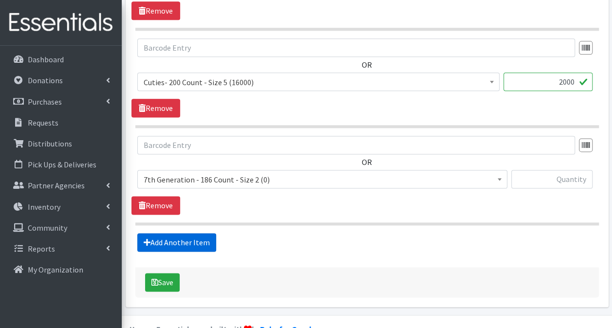
scroll to position [577, 0]
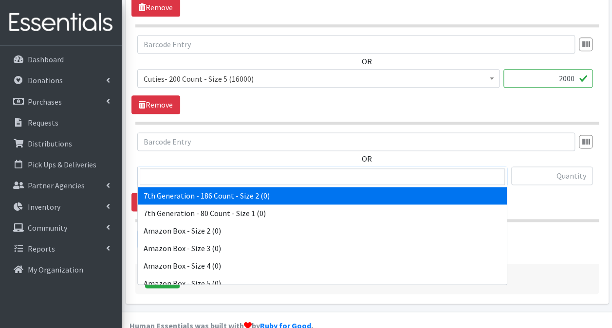
click at [245, 169] on span "7th Generation - 186 Count - Size 2 (0)" at bounding box center [322, 176] width 357 height 14
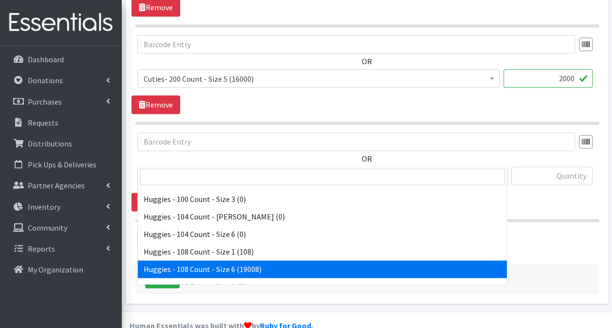
scroll to position [1363, 0]
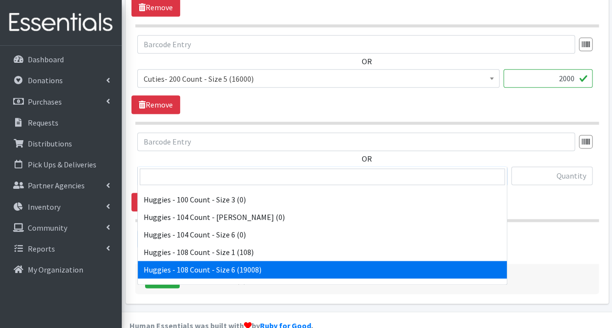
select select "13986"
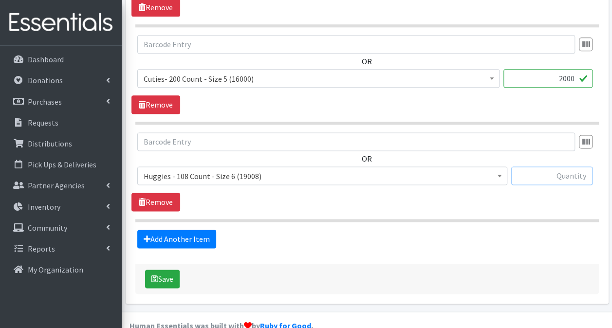
click at [573, 167] on input "text" at bounding box center [551, 176] width 81 height 19
type input "1080"
click at [158, 270] on button "Save" at bounding box center [162, 279] width 35 height 19
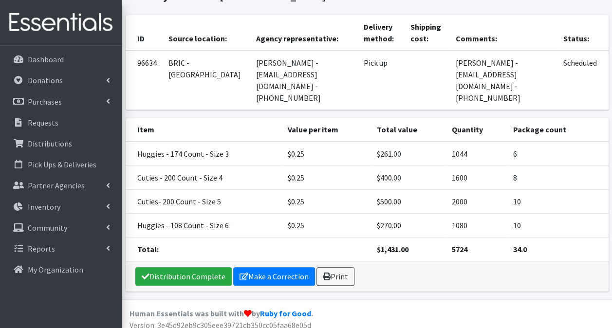
scroll to position [120, 0]
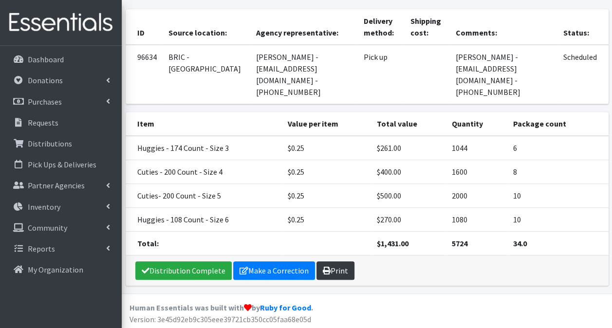
click at [345, 267] on link "Print" at bounding box center [335, 270] width 38 height 19
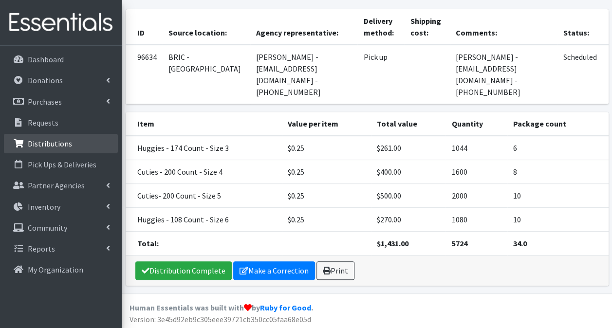
click at [34, 139] on p "Distributions" at bounding box center [50, 144] width 44 height 10
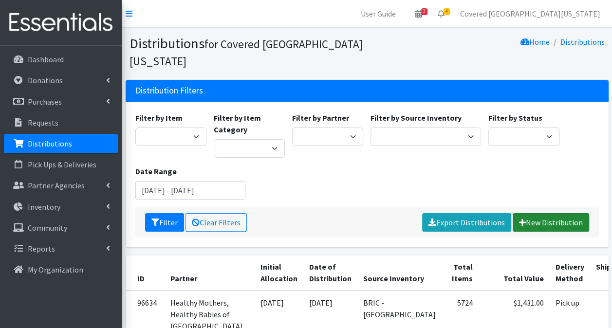
click at [548, 213] on link "New Distribution" at bounding box center [551, 222] width 76 height 19
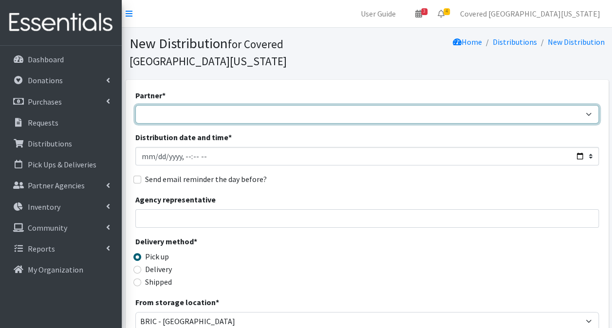
click at [278, 105] on select "Achievement Centers for Children & Families Adopt A Family of The Palm Beaches …" at bounding box center [367, 114] width 464 height 19
select select "5718"
click at [278, 105] on select "Achievement Centers for Children & Families Adopt A Family of The Palm Beaches …" at bounding box center [367, 114] width 464 height 19
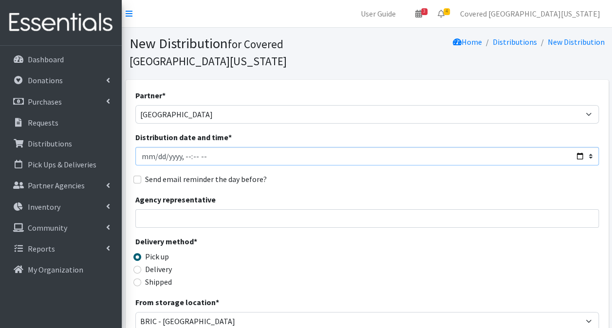
click at [239, 147] on input "Distribution date and time *" at bounding box center [367, 156] width 464 height 19
click at [584, 147] on input "Distribution date and time *" at bounding box center [367, 156] width 464 height 19
type input "[DATE]T23:59"
click at [343, 209] on input "Agency representative" at bounding box center [367, 218] width 464 height 19
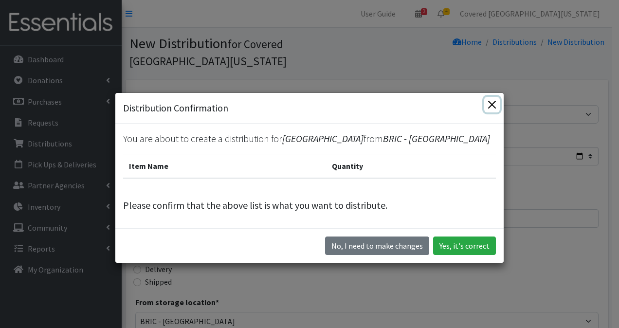
click at [486, 103] on button "Close" at bounding box center [492, 105] width 16 height 16
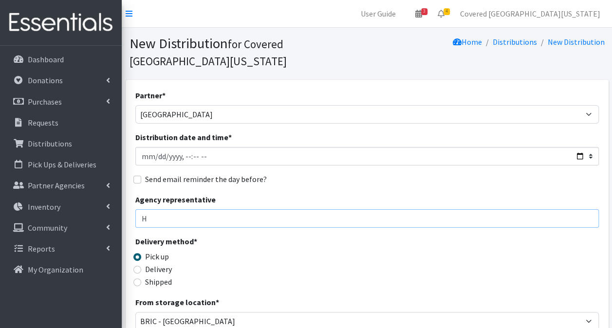
click at [240, 209] on input "H" at bounding box center [367, 218] width 464 height 19
type input "[PERSON_NAME] - [PERSON_NAME][EMAIL_ADDRESS][PERSON_NAME][DOMAIN_NAME] - [PHONE…"
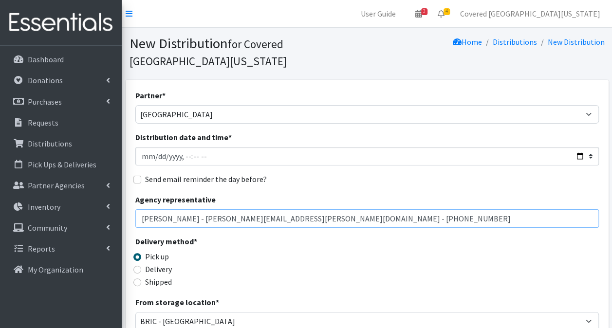
click at [369, 209] on input "[PERSON_NAME] - [PERSON_NAME][EMAIL_ADDRESS][PERSON_NAME][DOMAIN_NAME] - [PHONE…" at bounding box center [367, 218] width 464 height 19
drag, startPoint x: 377, startPoint y: 202, endPoint x: -2, endPoint y: 213, distance: 379.5
click at [0, 213] on html "User Guide 3 3 Pick-ups remaining this week View Calendar 4 2 Requests 2 Partne…" at bounding box center [306, 316] width 612 height 633
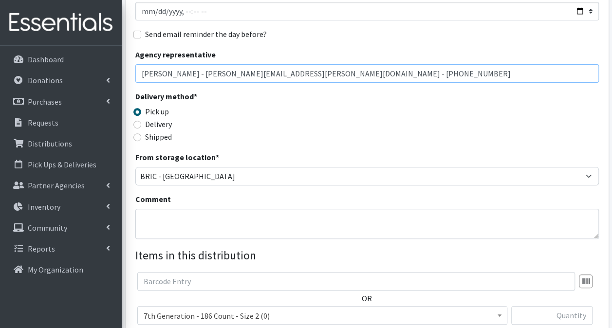
scroll to position [146, 0]
click at [186, 208] on textarea "Comment" at bounding box center [367, 223] width 464 height 30
paste textarea "[PERSON_NAME] - [PERSON_NAME][EMAIL_ADDRESS][PERSON_NAME][DOMAIN_NAME] - [PHONE…"
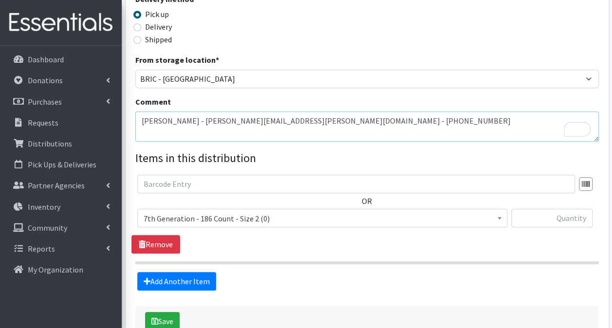
scroll to position [242, 0]
type textarea "[PERSON_NAME] - [PERSON_NAME][EMAIL_ADDRESS][PERSON_NAME][DOMAIN_NAME] - [PHONE…"
click at [347, 212] on span "7th Generation - 186 Count - Size 2 (0)" at bounding box center [322, 219] width 357 height 14
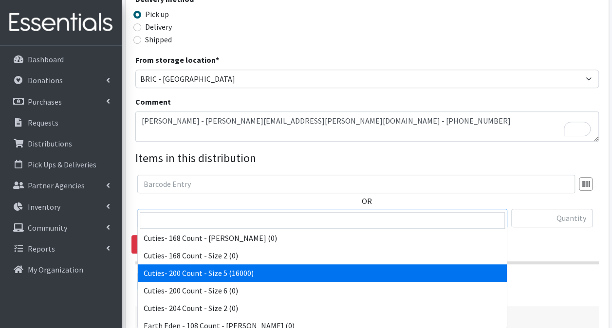
scroll to position [824, 0]
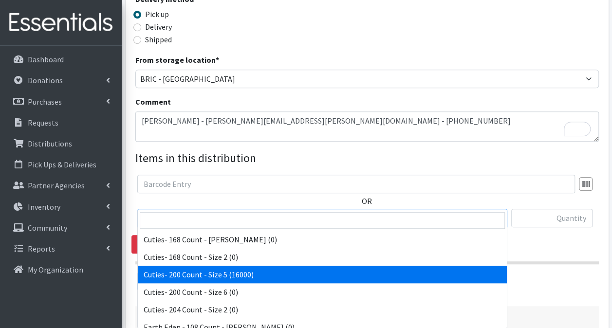
select select "13261"
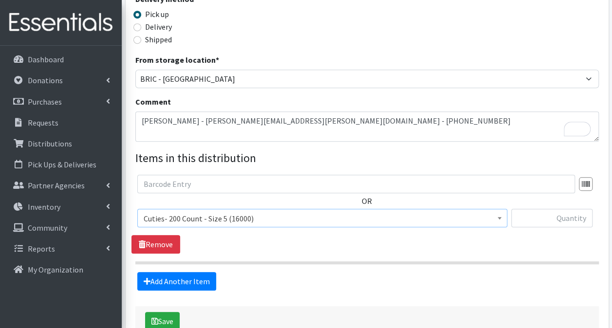
scroll to position [242, 0]
click at [570, 209] on input "text" at bounding box center [551, 218] width 81 height 19
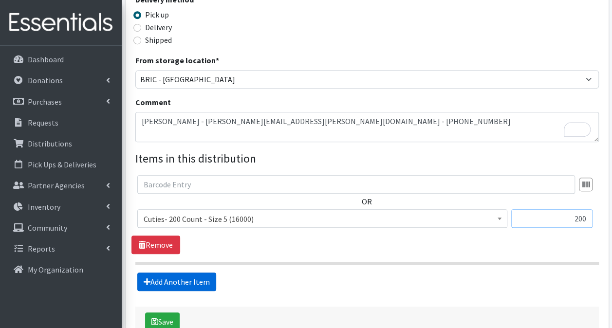
type input "200"
click at [202, 273] on link "Add Another Item" at bounding box center [176, 282] width 79 height 19
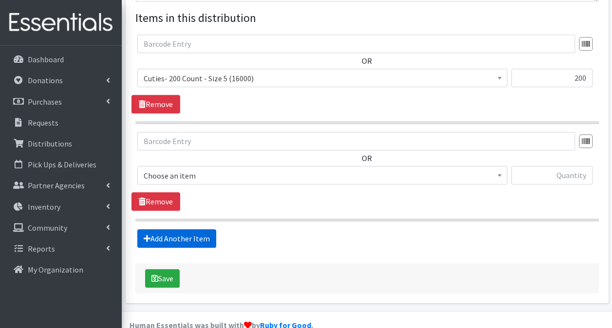
scroll to position [383, 0]
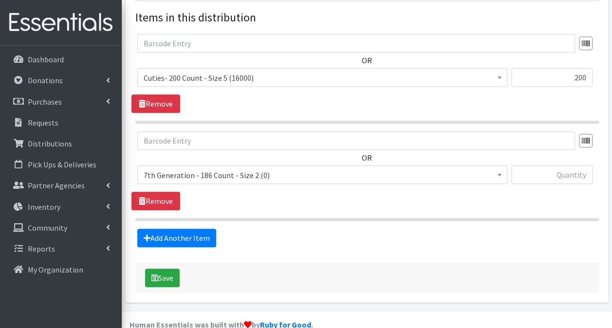
click at [371, 168] on span "7th Generation - 186 Count - Size 2 (0)" at bounding box center [322, 175] width 357 height 14
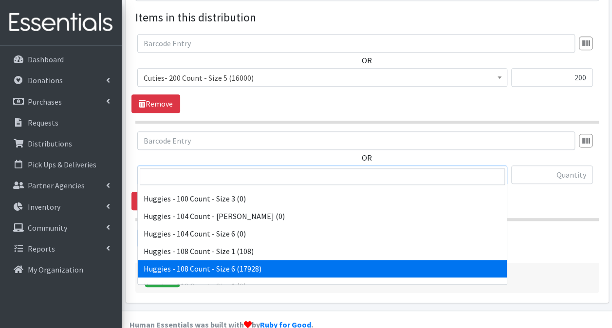
scroll to position [0, 0]
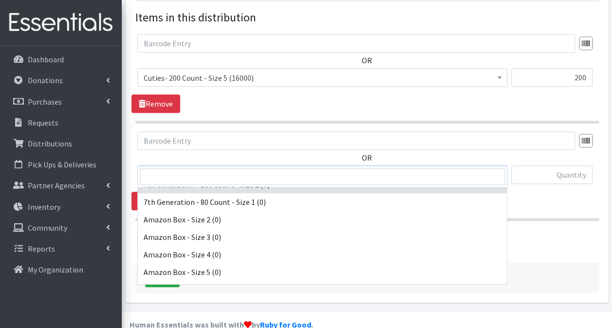
select select "13986"
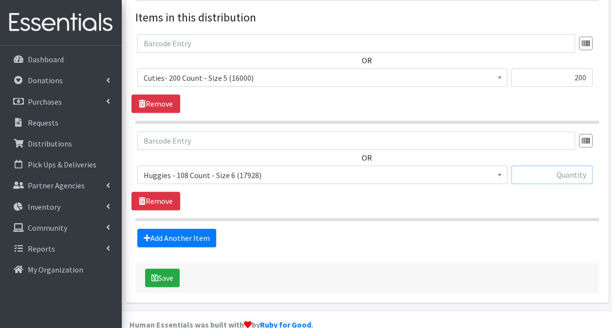
click at [542, 166] on input "text" at bounding box center [551, 175] width 81 height 19
type input "216"
click at [163, 229] on link "Add Another Item" at bounding box center [176, 238] width 79 height 19
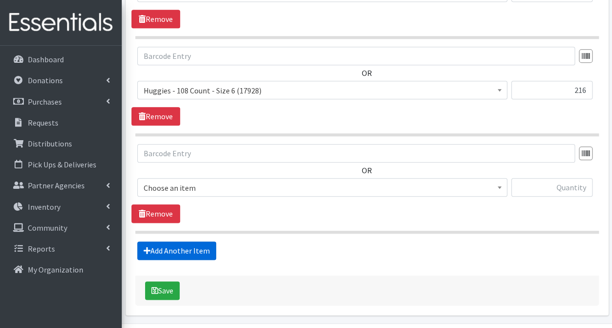
scroll to position [480, 0]
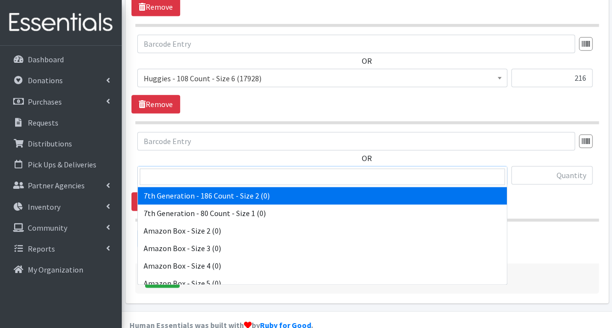
click at [264, 169] on span "7th Generation - 186 Count - Size 2 (0)" at bounding box center [322, 176] width 357 height 14
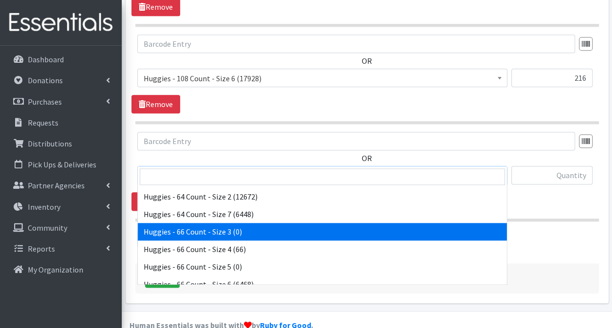
scroll to position [2628, 0]
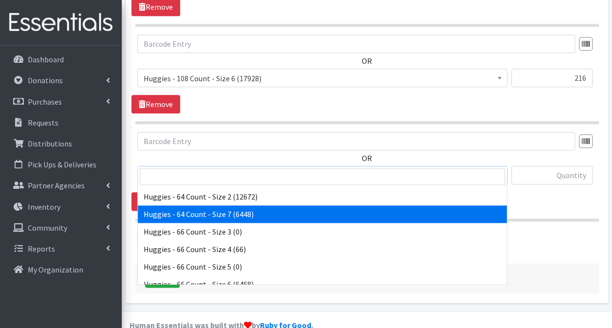
select select "14657"
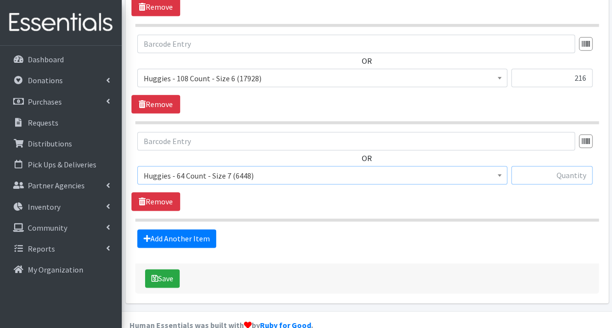
click at [567, 166] on input "text" at bounding box center [551, 175] width 81 height 19
type input "192"
click at [161, 229] on link "Add Another Item" at bounding box center [176, 238] width 79 height 19
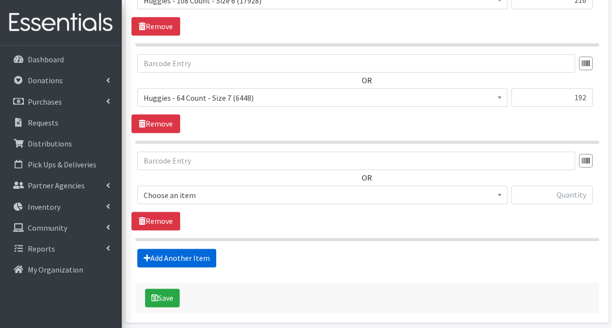
scroll to position [577, 0]
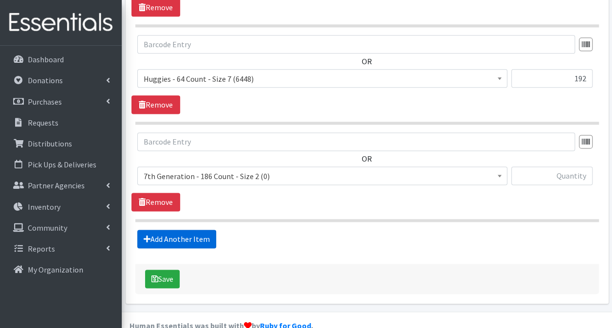
click at [182, 230] on link "Add Another Item" at bounding box center [176, 239] width 79 height 19
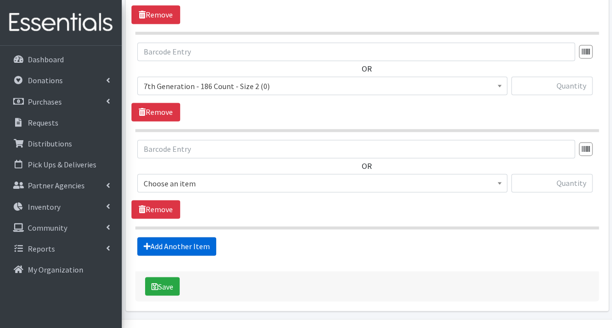
scroll to position [674, 0]
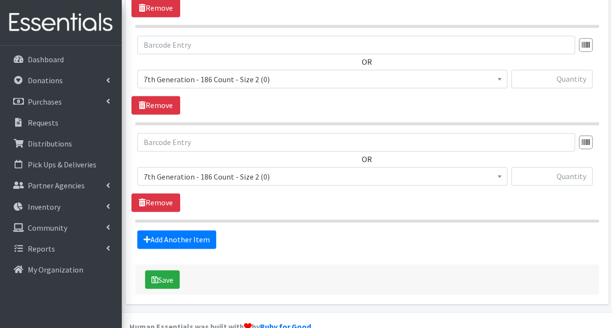
click at [294, 170] on span "7th Generation - 186 Count - Size 2 (0)" at bounding box center [322, 177] width 357 height 14
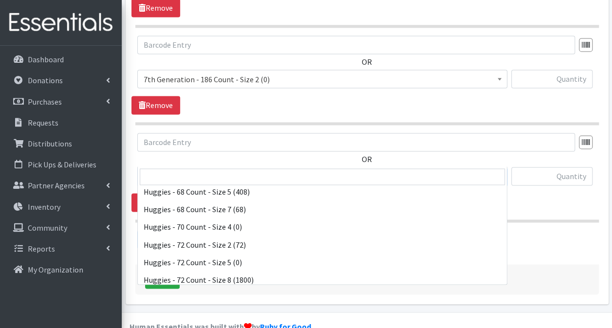
scroll to position [2775, 0]
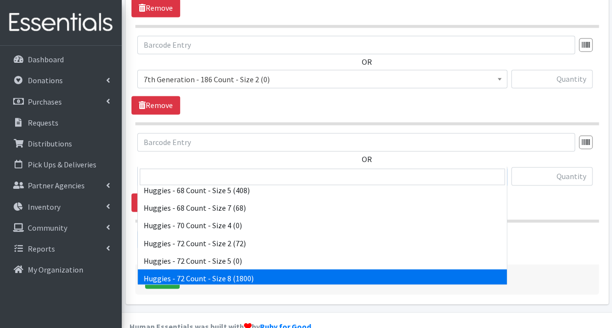
select select "15372"
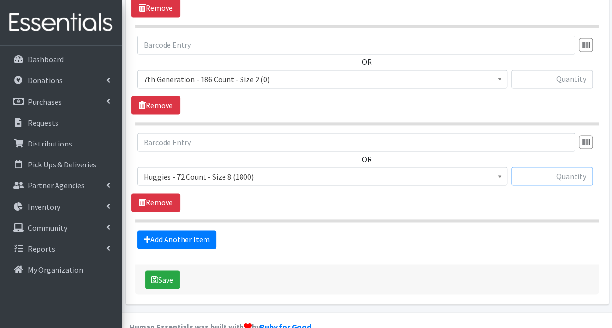
click at [548, 167] on input "text" at bounding box center [551, 176] width 81 height 19
type input "144"
click at [167, 270] on button "Save" at bounding box center [162, 279] width 35 height 19
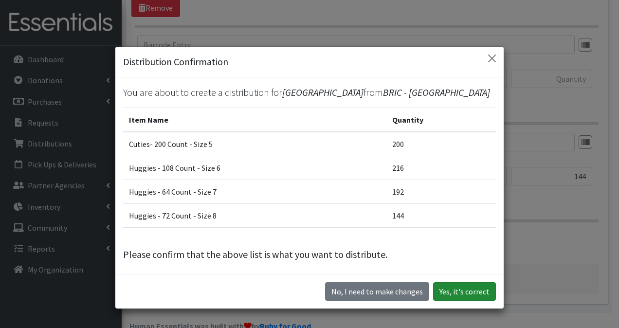
click at [475, 288] on button "Yes, it's correct" at bounding box center [464, 291] width 63 height 19
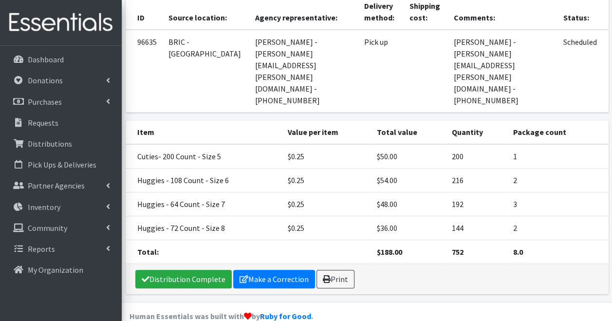
scroll to position [122, 0]
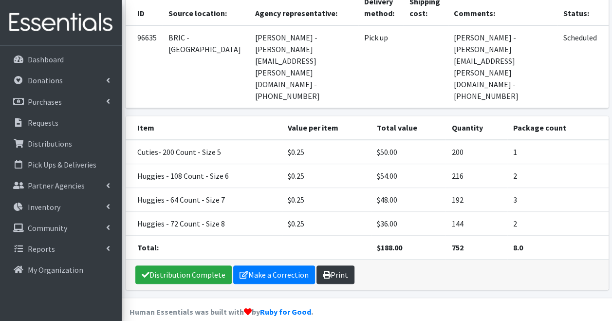
click at [330, 265] on link "Print" at bounding box center [335, 274] width 38 height 19
